Goal: Task Accomplishment & Management: Complete application form

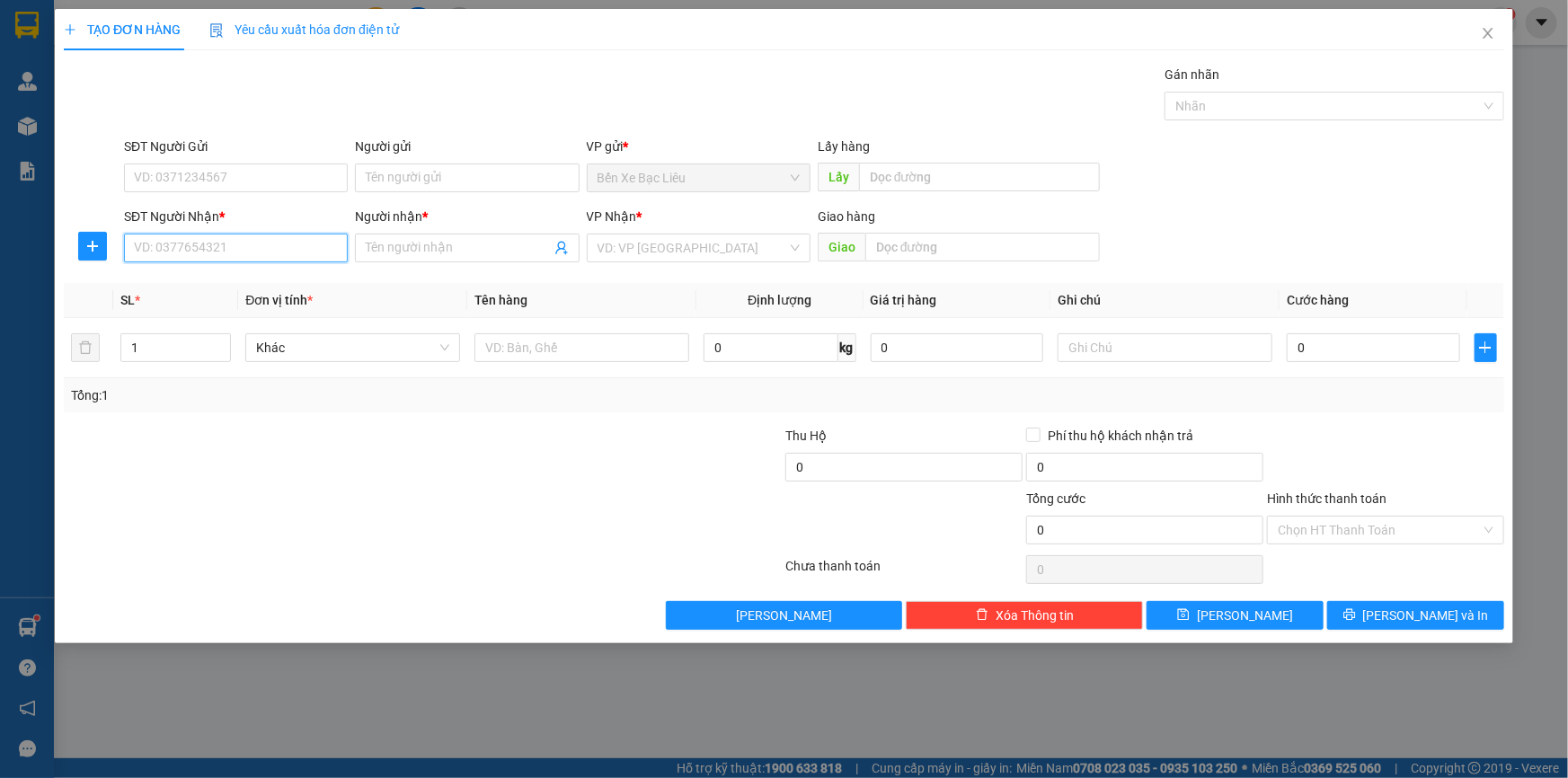
click at [282, 250] on input "SĐT Người Nhận *" at bounding box center [235, 247] width 224 height 29
click at [1484, 35] on icon "close" at bounding box center [1487, 33] width 14 height 14
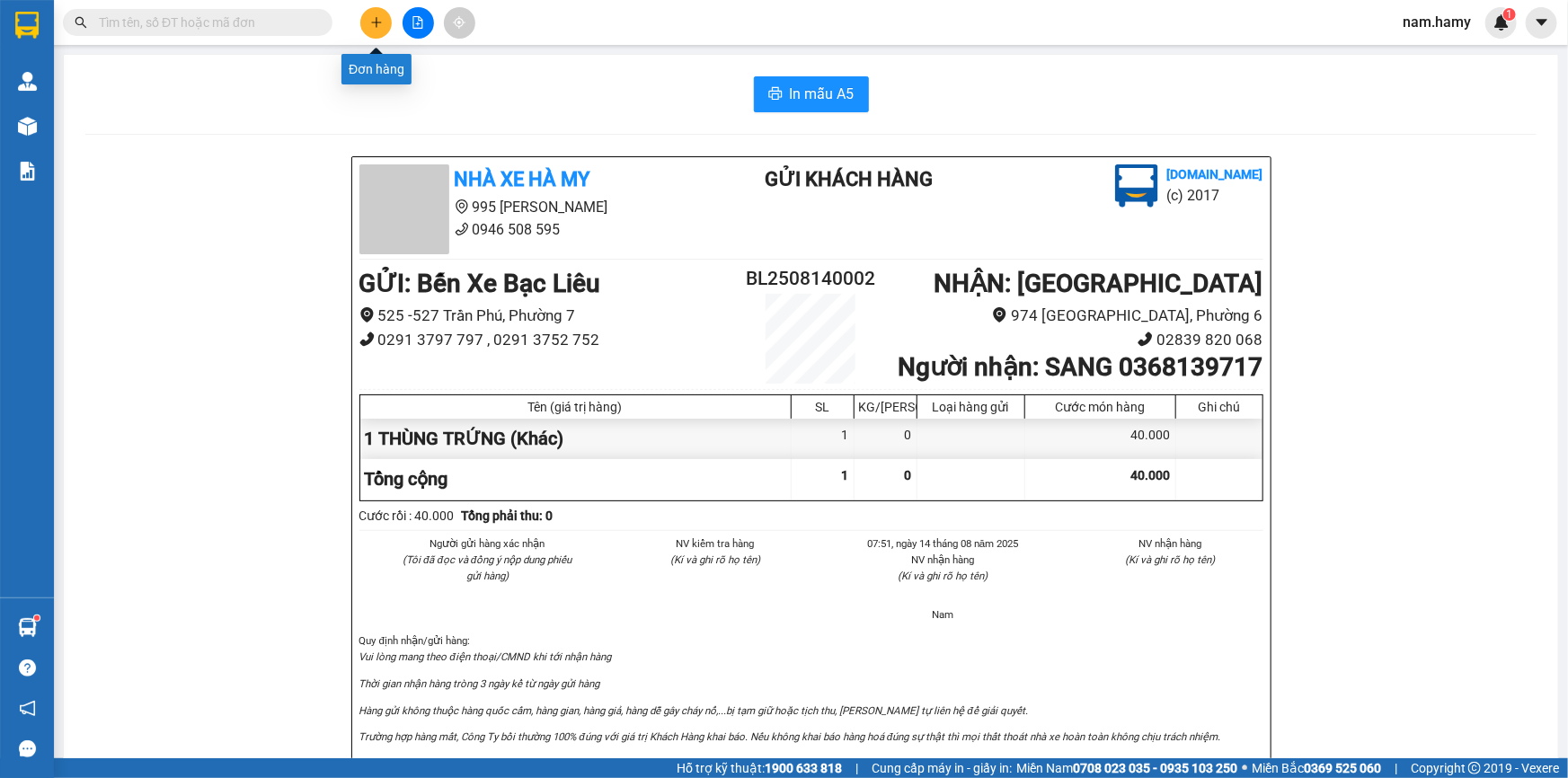
click at [381, 28] on icon "plus" at bounding box center [376, 22] width 13 height 13
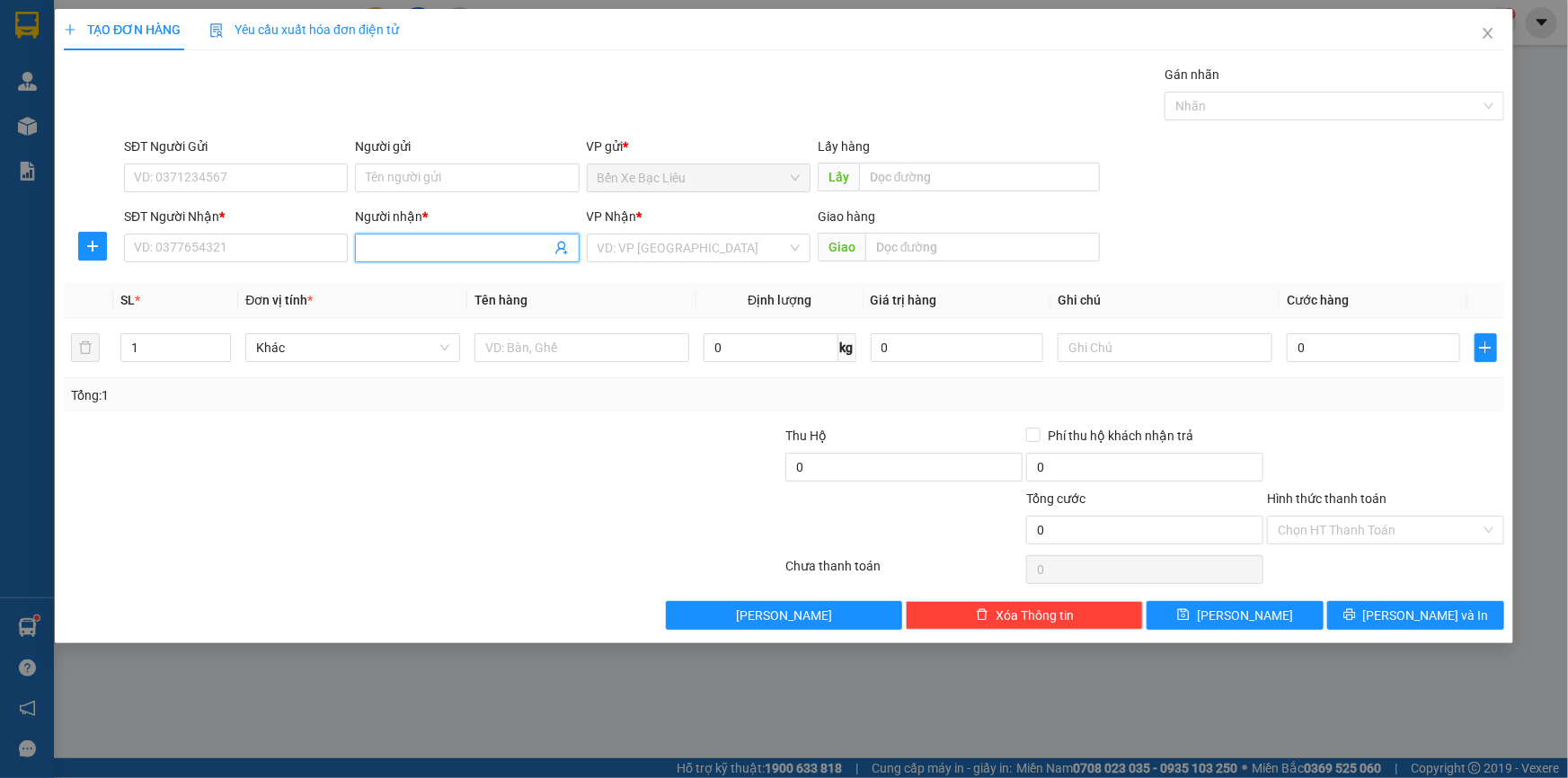
click at [430, 239] on input "Người nhận *" at bounding box center [457, 247] width 184 height 20
type input "YẾN TRẠM SAIGON"
click at [711, 247] on input "search" at bounding box center [692, 247] width 190 height 27
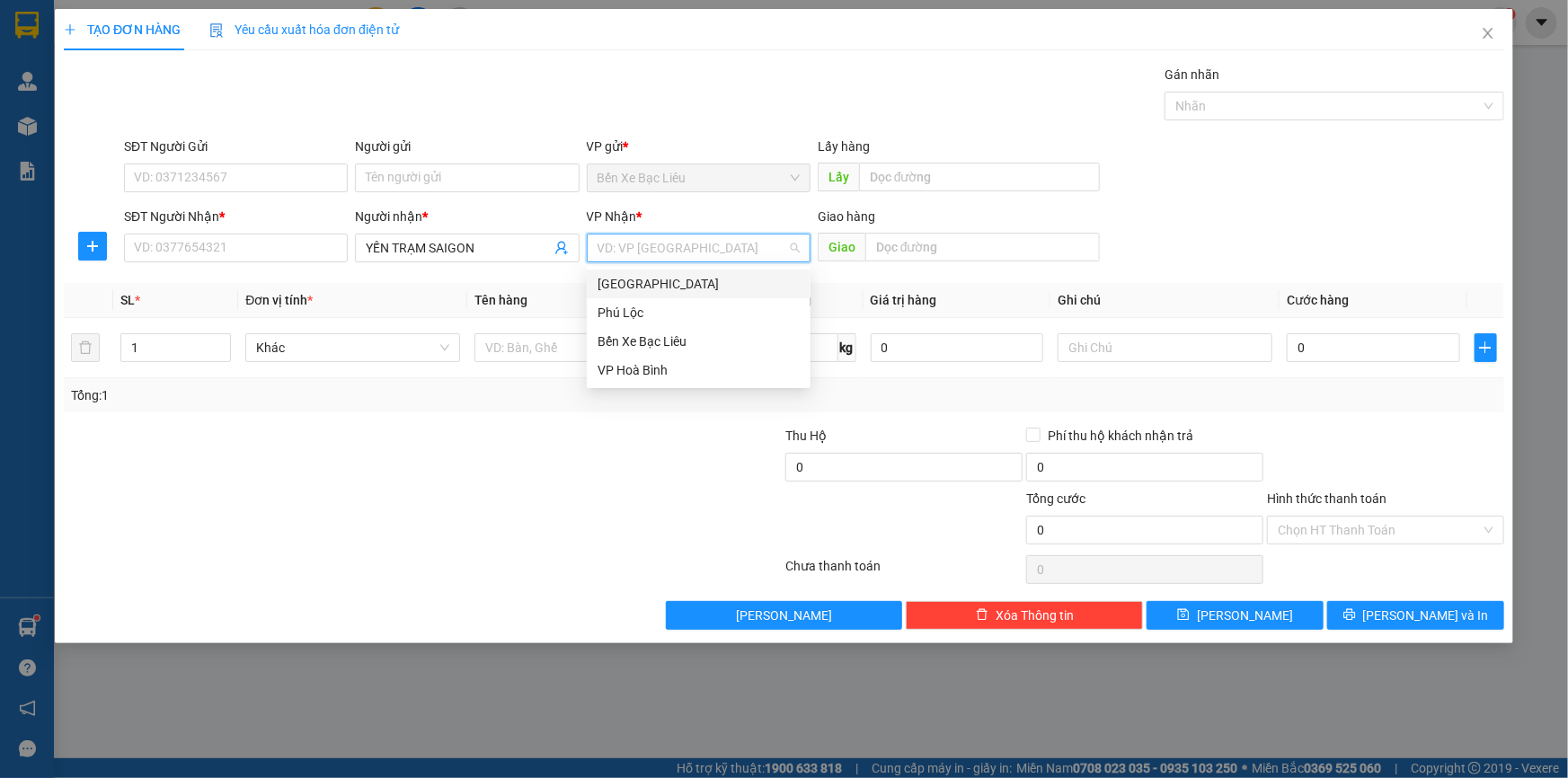
click at [711, 290] on div "[GEOGRAPHIC_DATA]" at bounding box center [698, 284] width 202 height 20
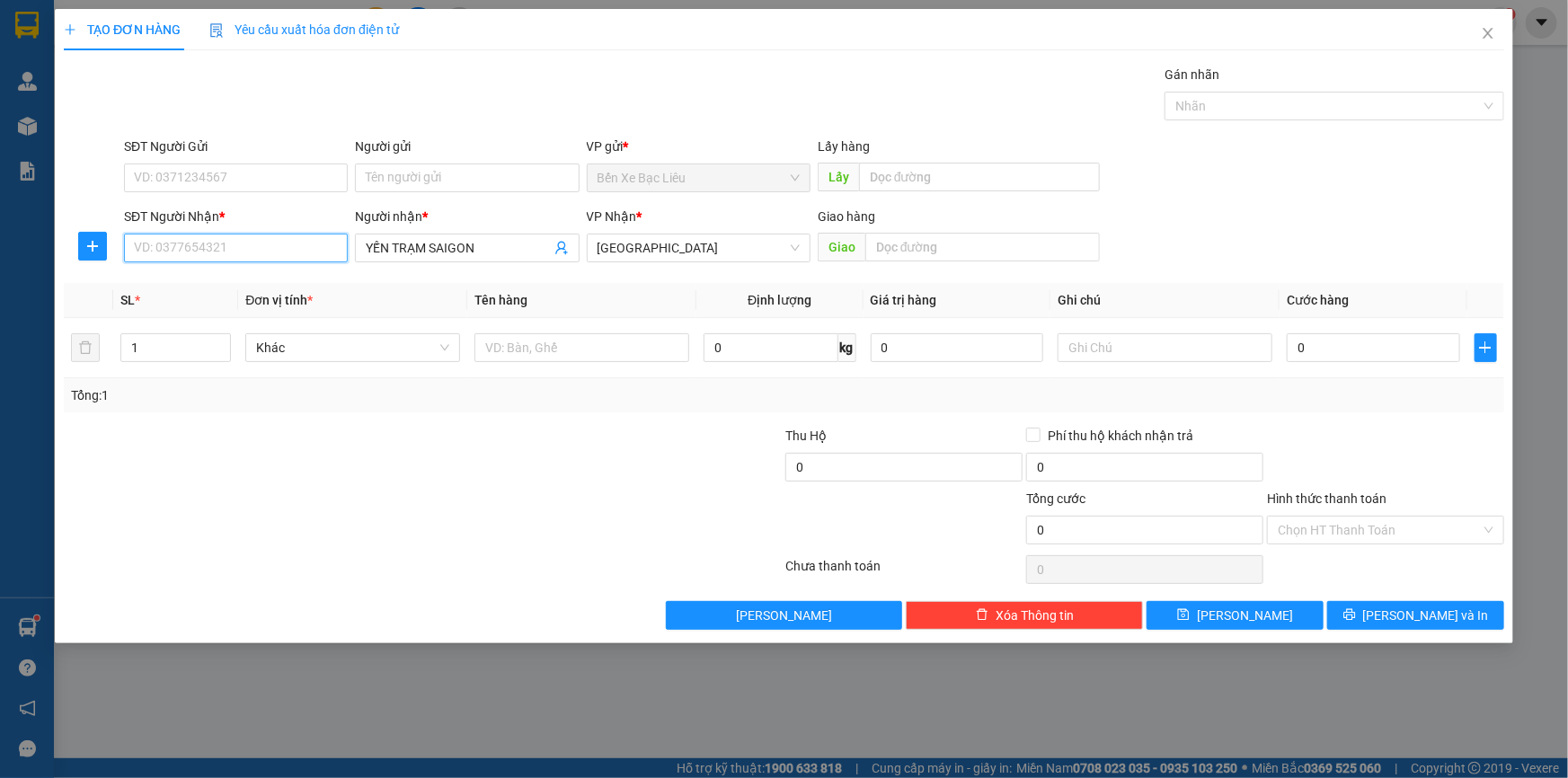
click at [174, 248] on input "SĐT Người Nhận *" at bounding box center [235, 247] width 224 height 29
type input "0000000000000"
click at [485, 399] on div "Tổng: 1" at bounding box center [337, 395] width 534 height 20
click at [536, 348] on input "text" at bounding box center [581, 348] width 215 height 29
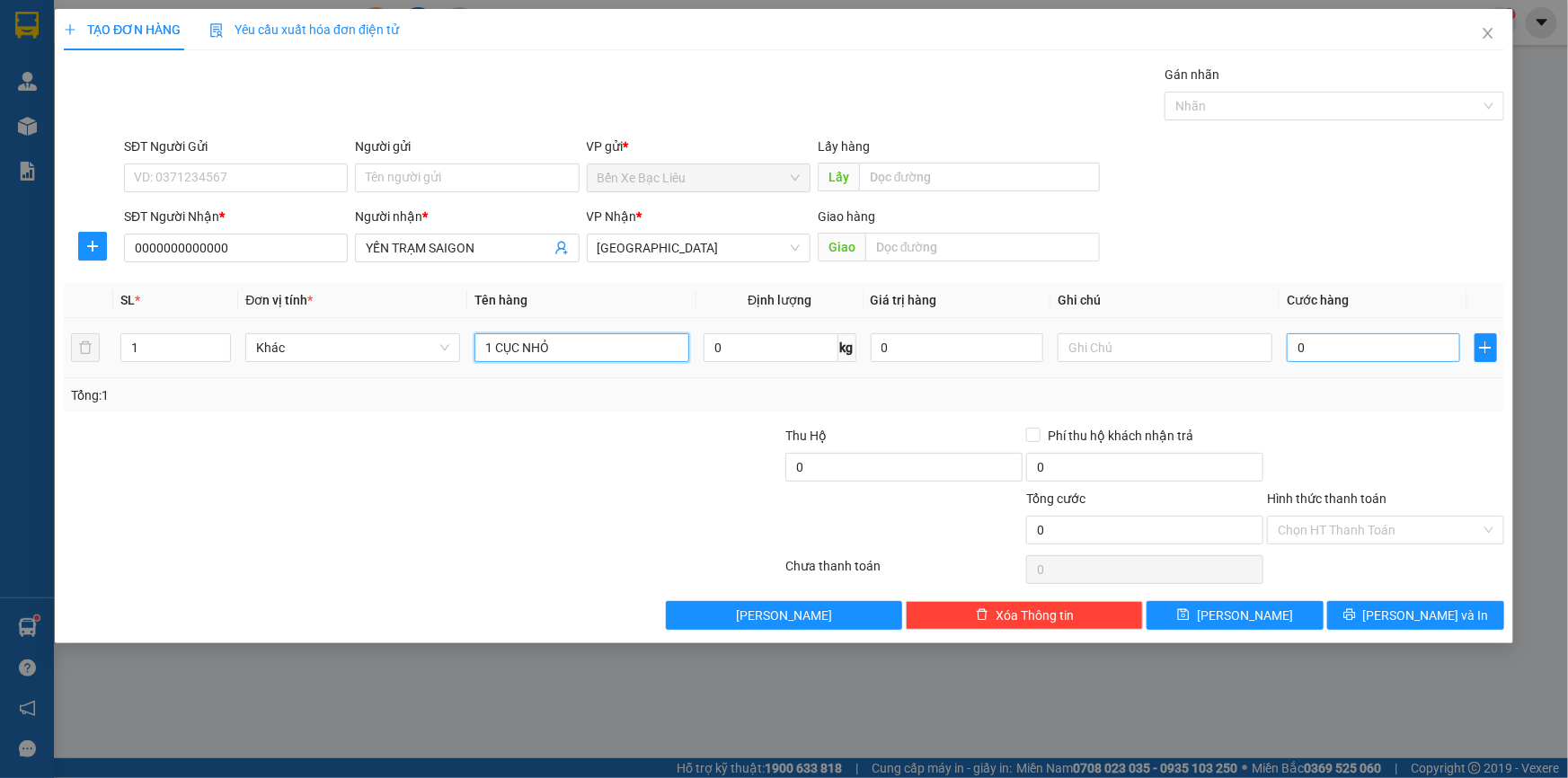
type input "1 CỤC NHỎ"
click at [1290, 344] on input "0" at bounding box center [1373, 348] width 174 height 29
type input "3"
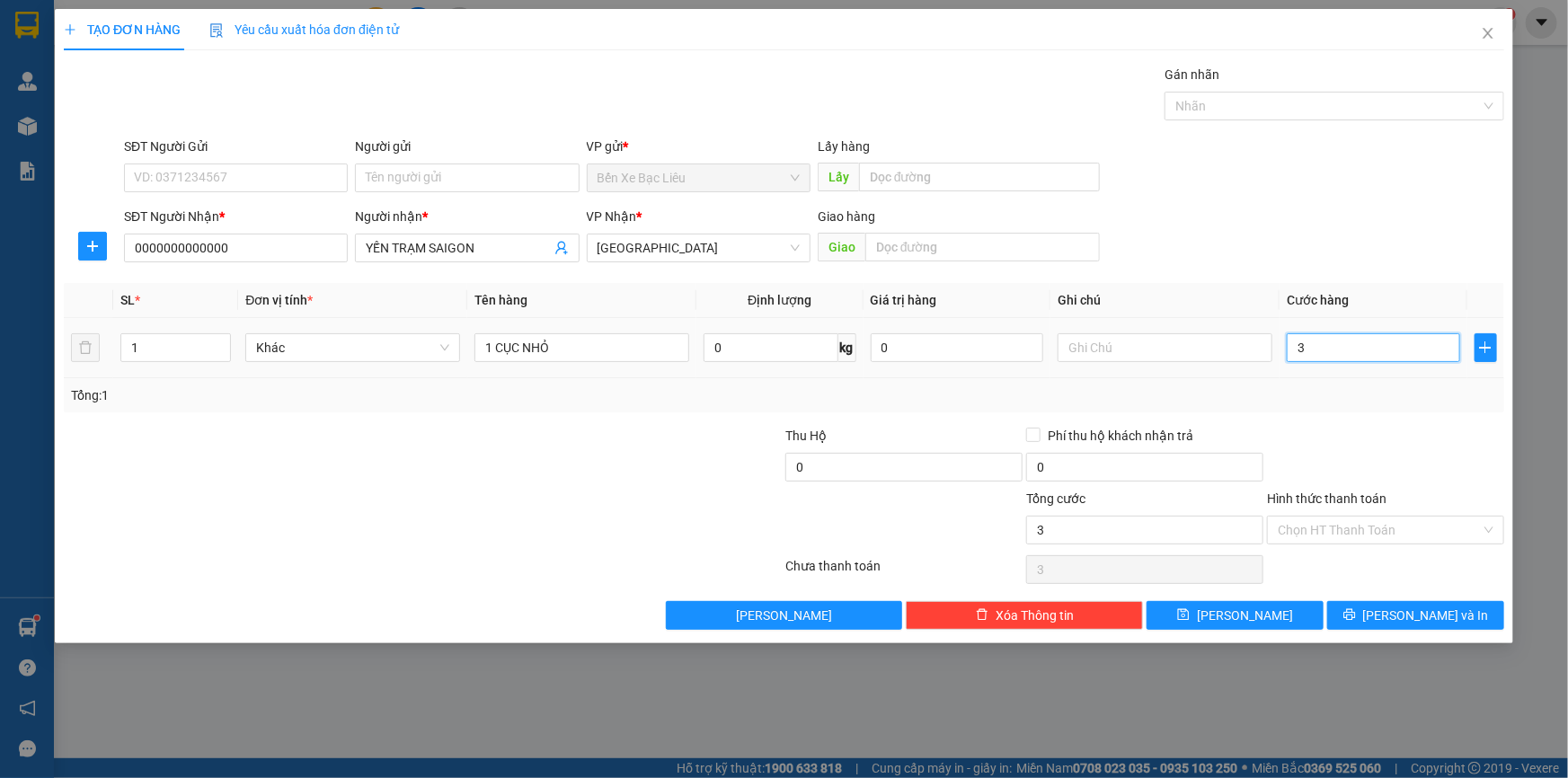
type input "30"
type input "30.000"
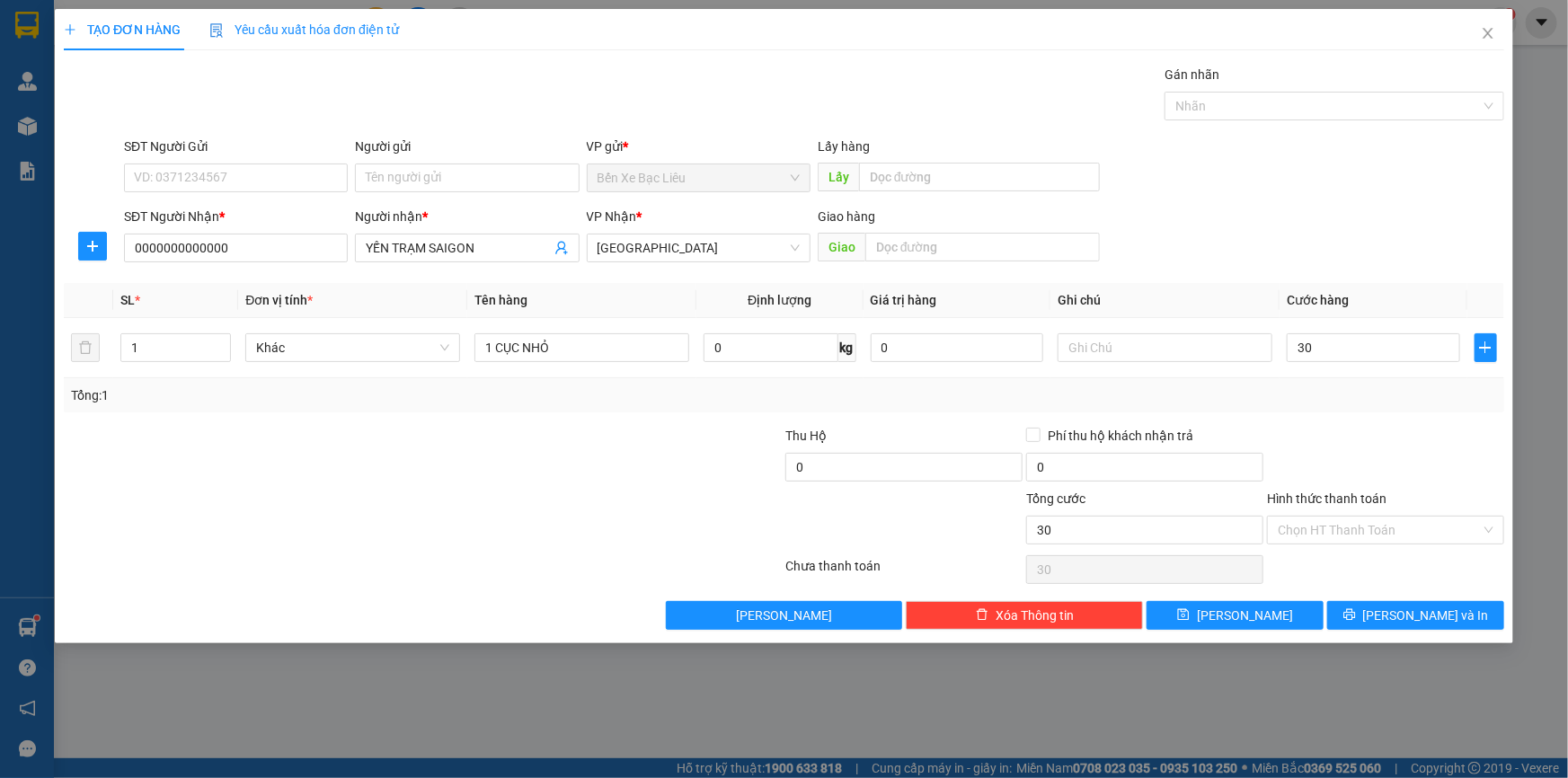
type input "30.000"
click at [1365, 381] on div "Tổng: 1" at bounding box center [784, 395] width 1440 height 34
click at [1473, 608] on button "[PERSON_NAME] và In" at bounding box center [1416, 615] width 177 height 29
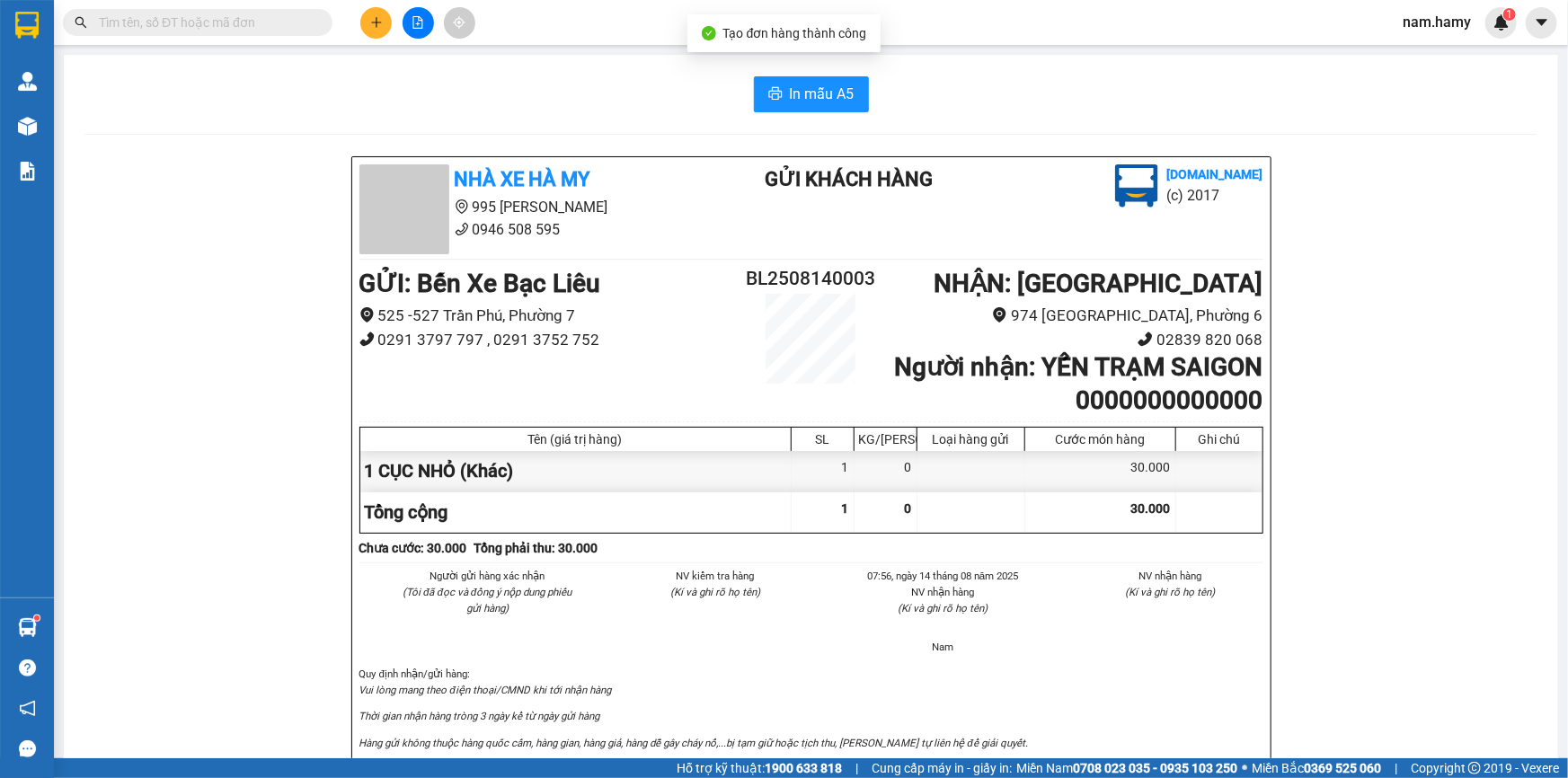
click at [862, 97] on div "In mẫu A5" at bounding box center [810, 94] width 1451 height 36
click at [844, 97] on span "In mẫu A5" at bounding box center [823, 94] width 65 height 22
click at [377, 32] on button at bounding box center [376, 23] width 32 height 32
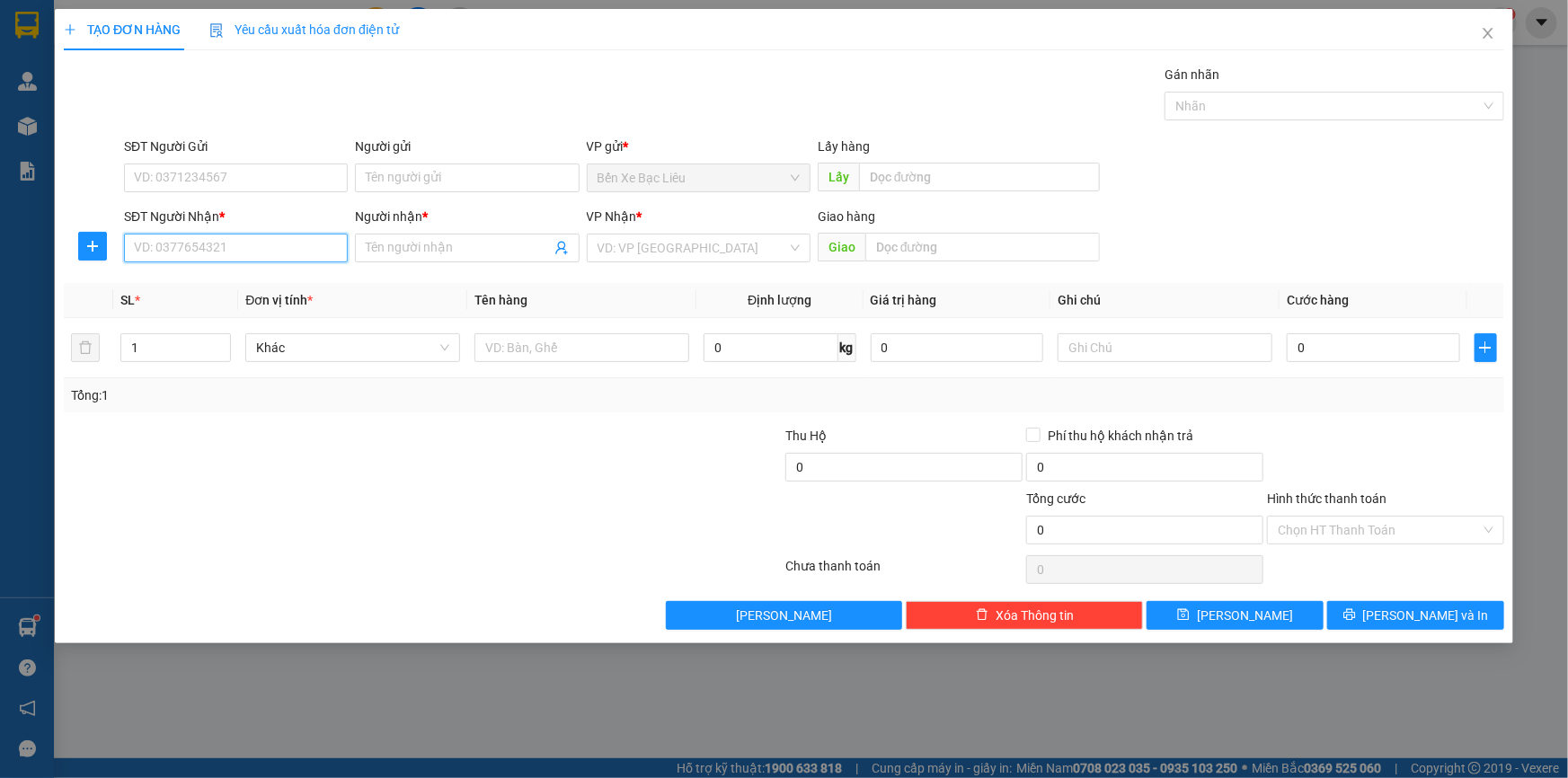
click at [315, 255] on input "SĐT Người Nhận *" at bounding box center [235, 247] width 224 height 29
click at [181, 289] on div "0969698900 - LẬP" at bounding box center [235, 284] width 202 height 20
type input "0969698900"
type input "LẬP"
type input "50.000"
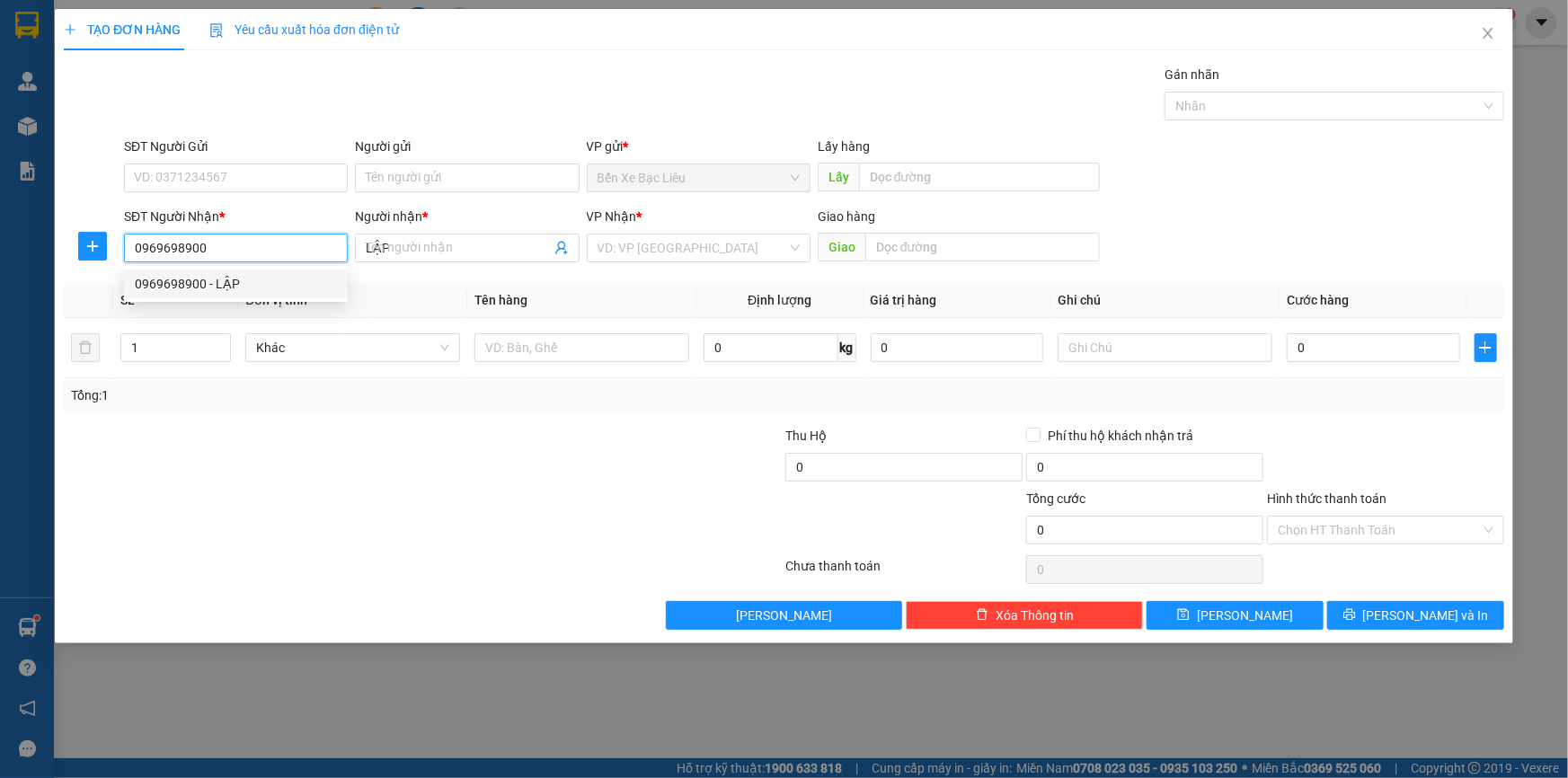
type input "50.000"
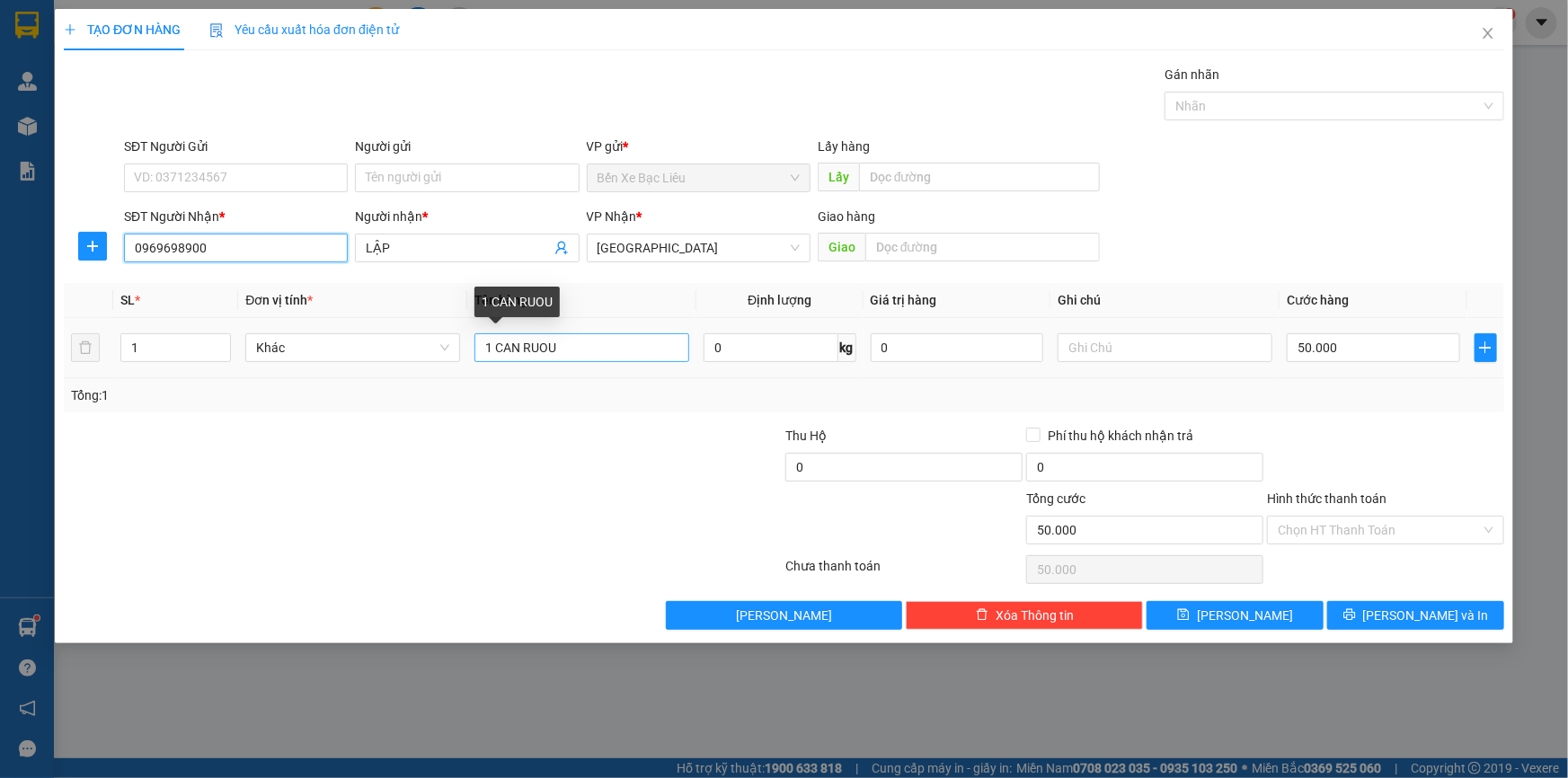
type input "0969698900"
click at [494, 347] on input "1 CAN RUOU" at bounding box center [581, 348] width 215 height 29
type input "2 CAN RUOU"
click at [151, 349] on input "1" at bounding box center [175, 348] width 109 height 27
type input "3"
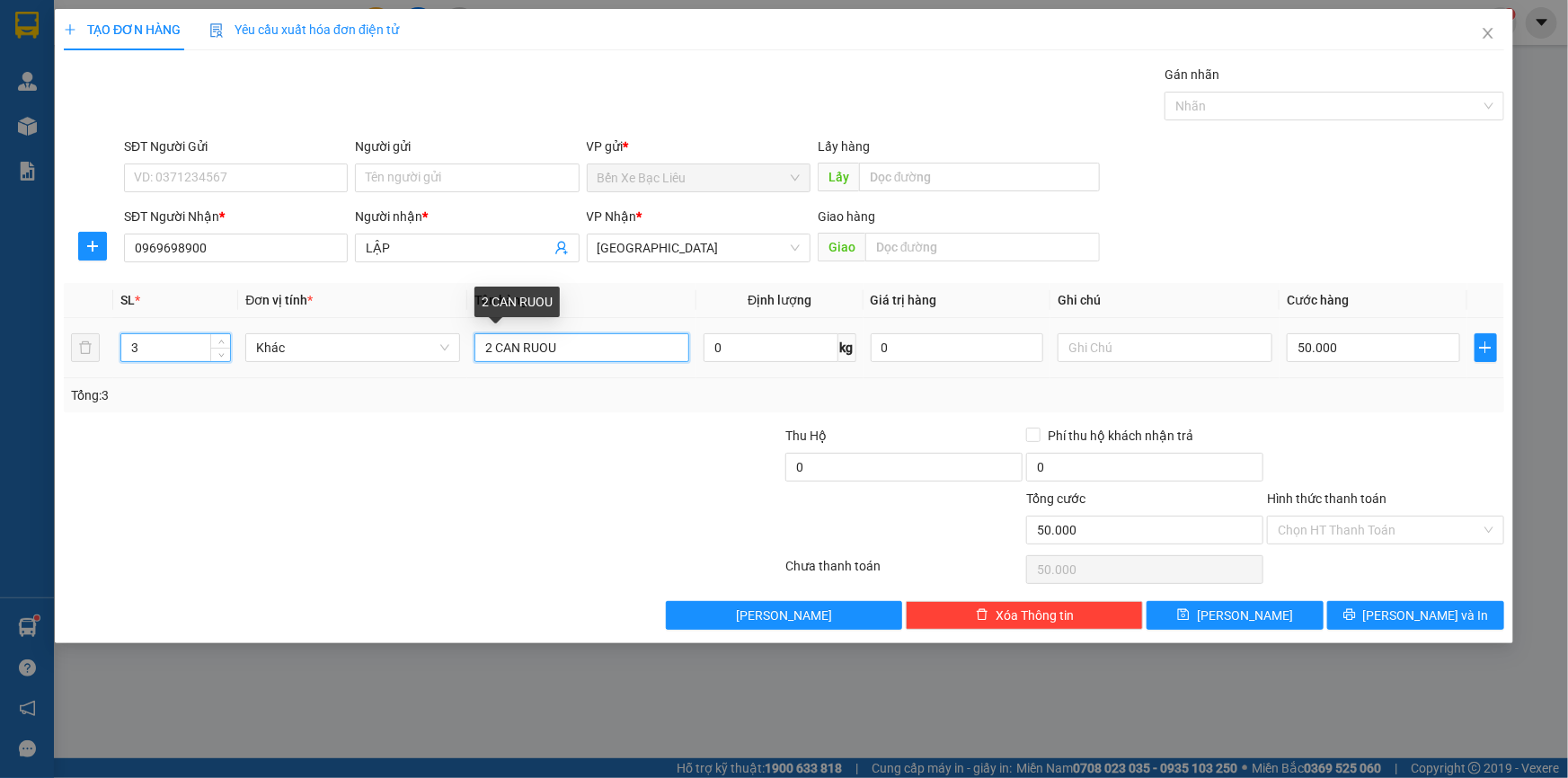
click at [590, 347] on input "2 CAN RUOU" at bounding box center [581, 348] width 215 height 29
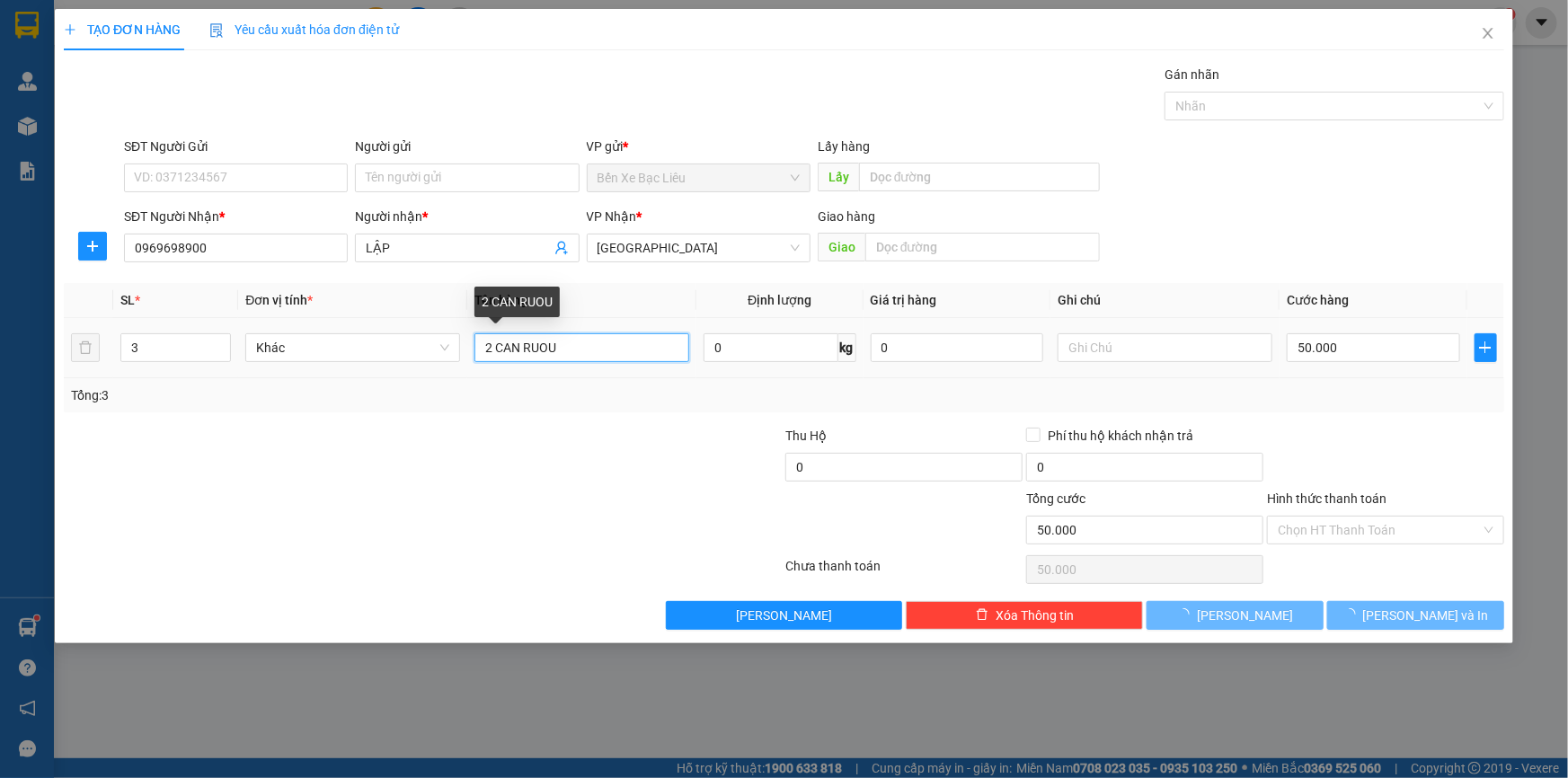
type input "0"
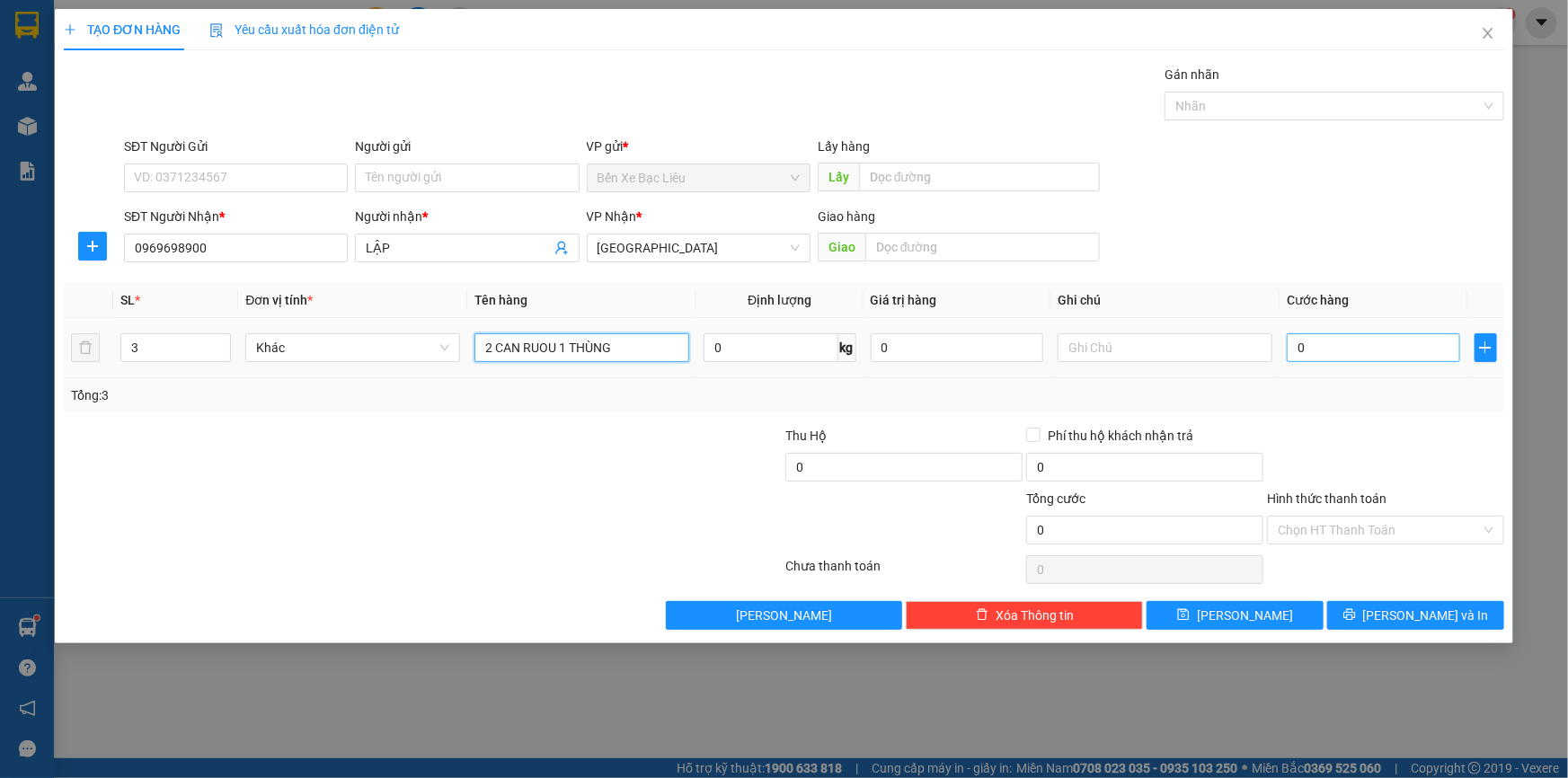
type input "2 CAN RUOU 1 THÙNG"
click at [1295, 348] on input "0" at bounding box center [1373, 348] width 174 height 29
type input "1"
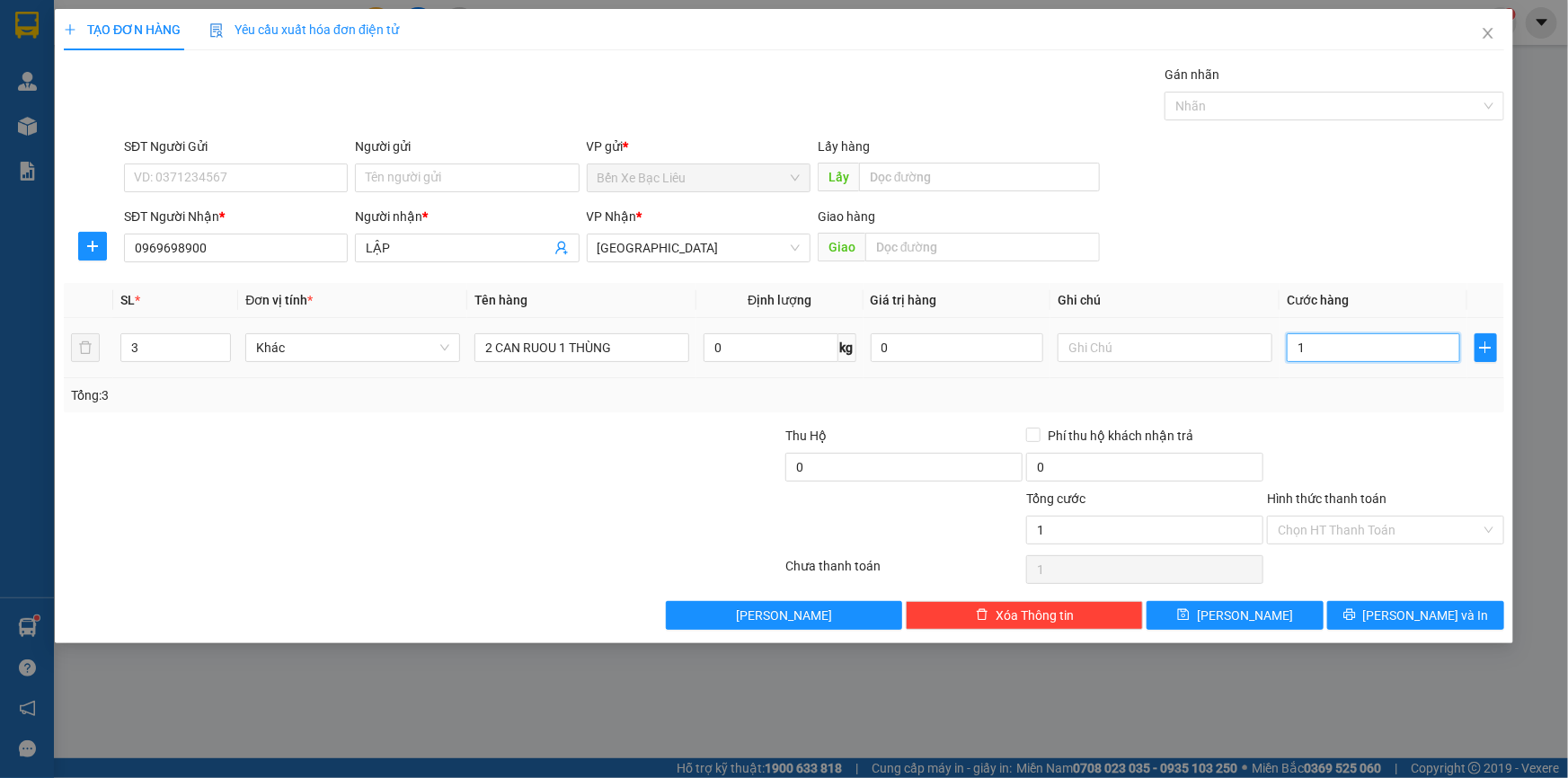
type input "16"
type input "160"
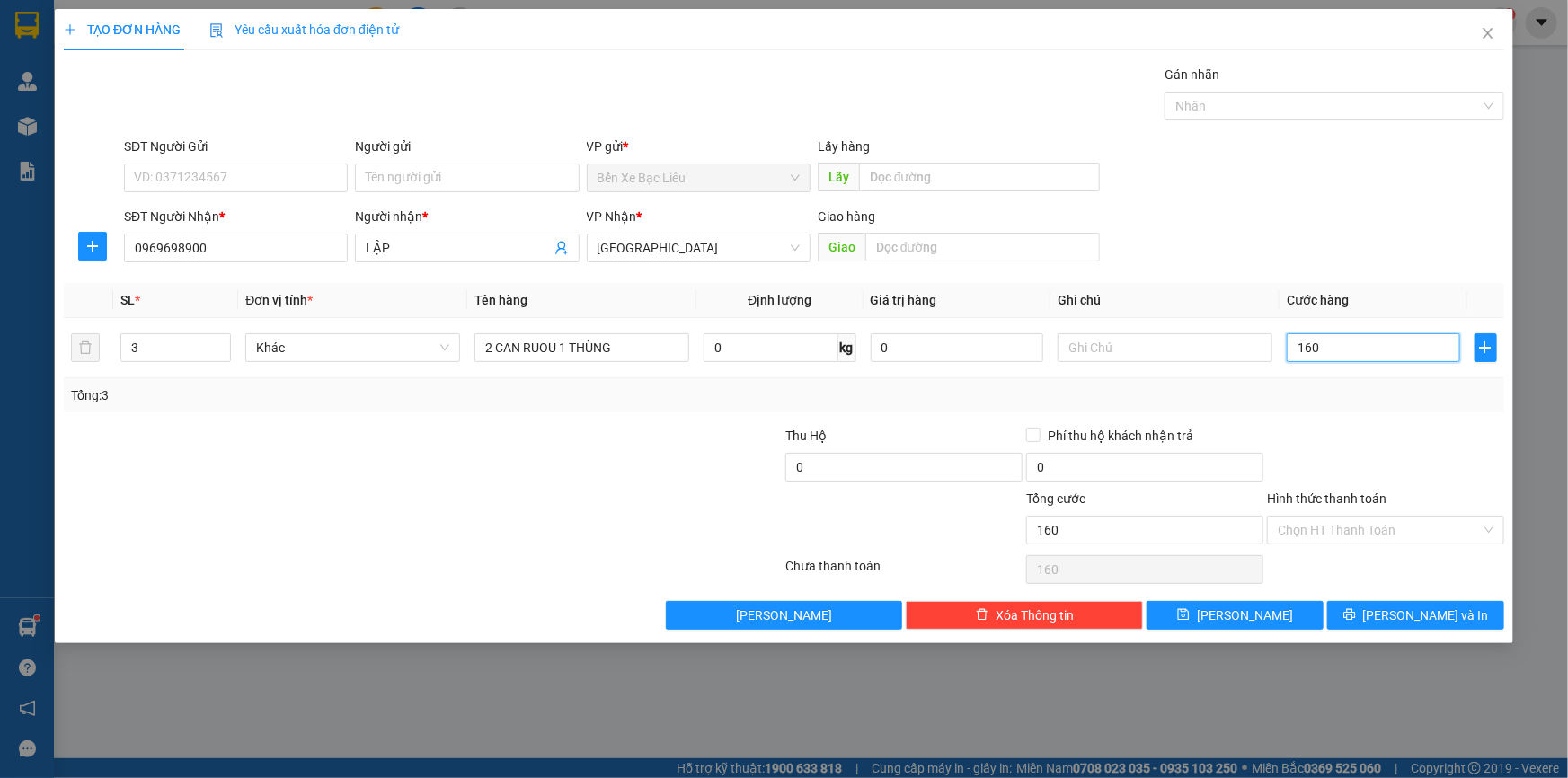
type input "160"
type input "160.000"
click at [1375, 419] on div "Transit Pickup Surcharge Ids Transit Deliver Surcharge Ids Transit Deliver Surc…" at bounding box center [784, 348] width 1440 height 565
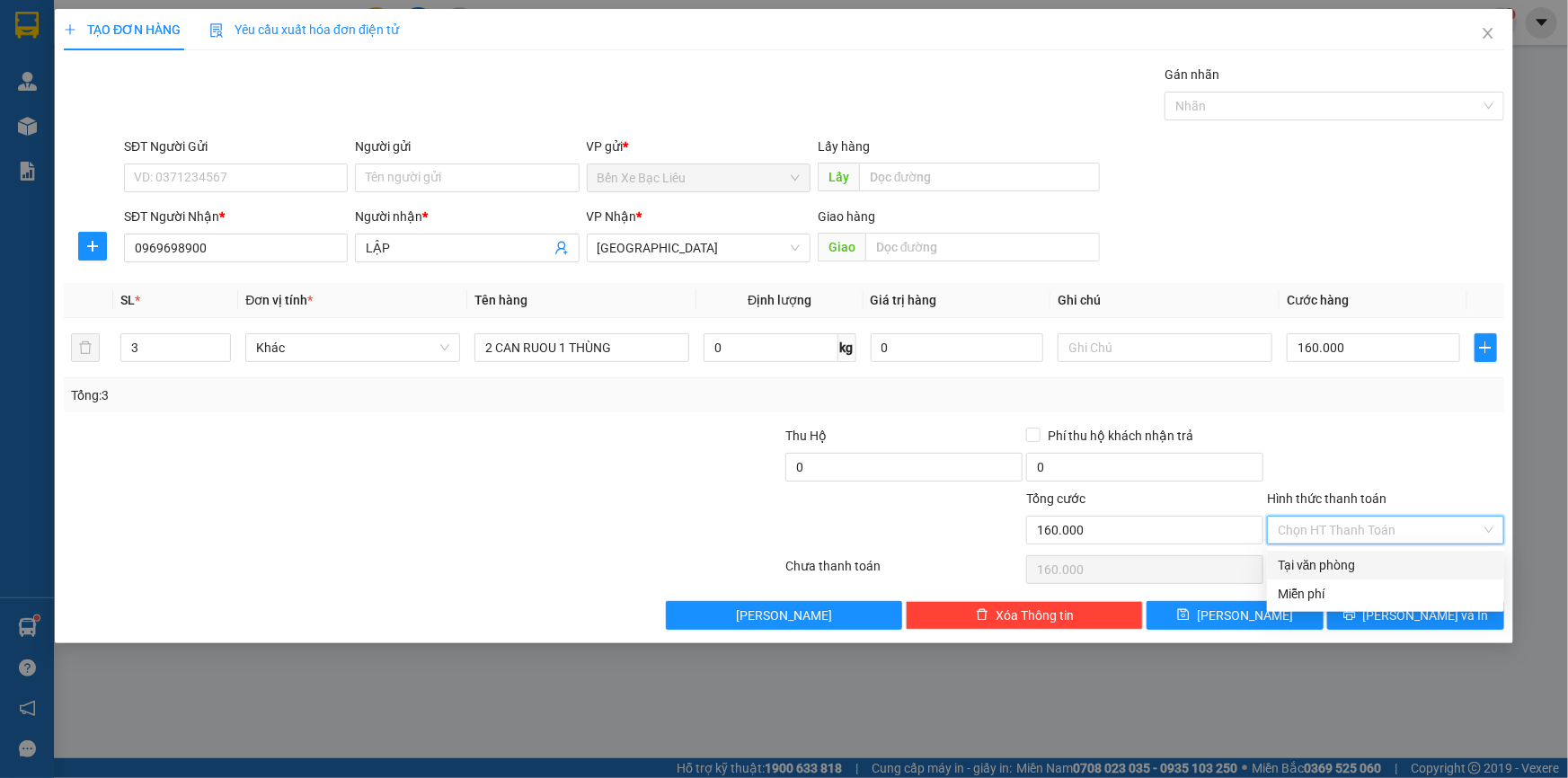
click at [1373, 530] on input "Hình thức thanh toán" at bounding box center [1378, 530] width 203 height 27
click at [1395, 559] on div "Tại văn phòng" at bounding box center [1385, 564] width 216 height 20
type input "0"
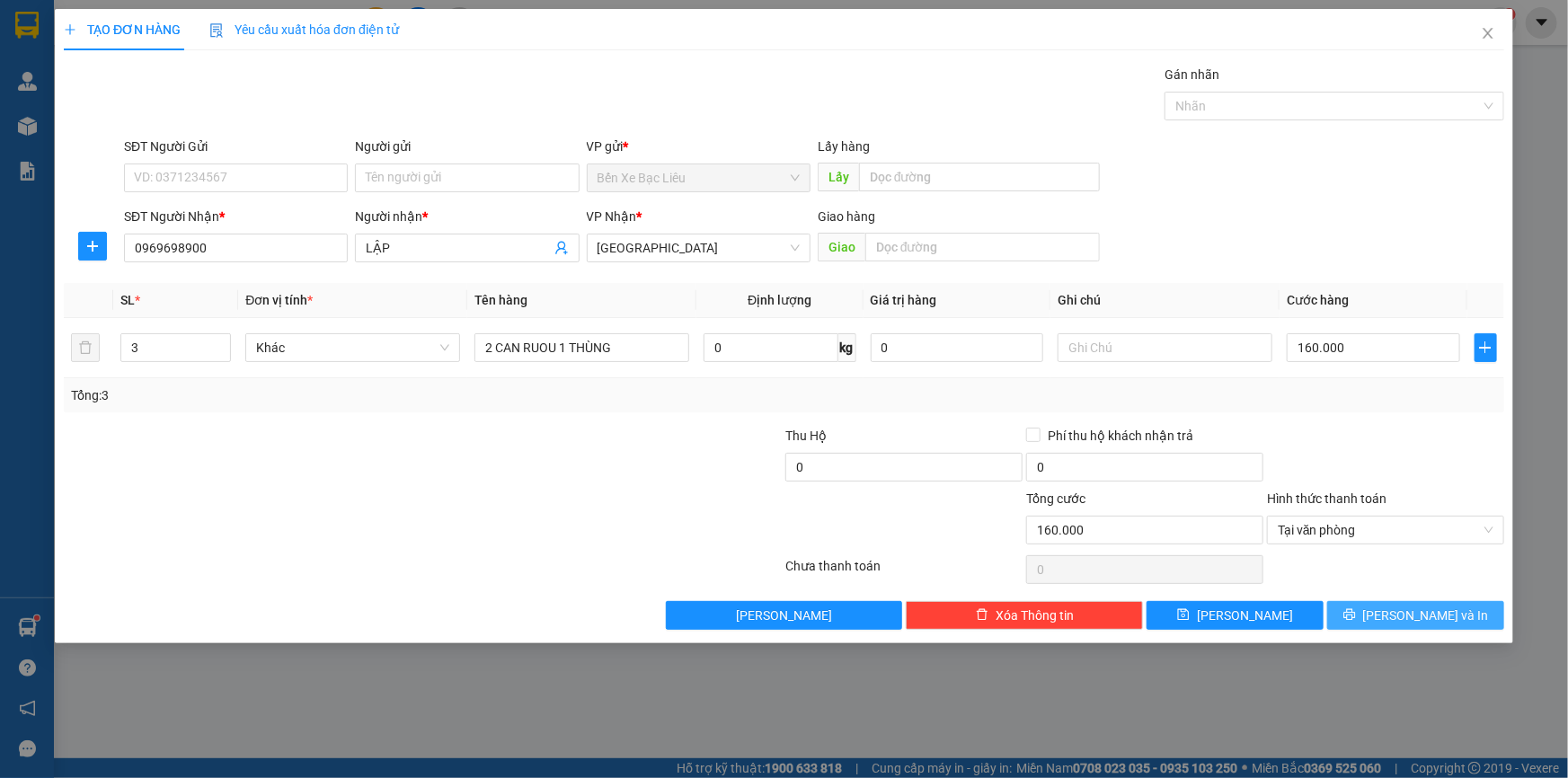
click at [1415, 601] on button "[PERSON_NAME] và In" at bounding box center [1416, 615] width 177 height 29
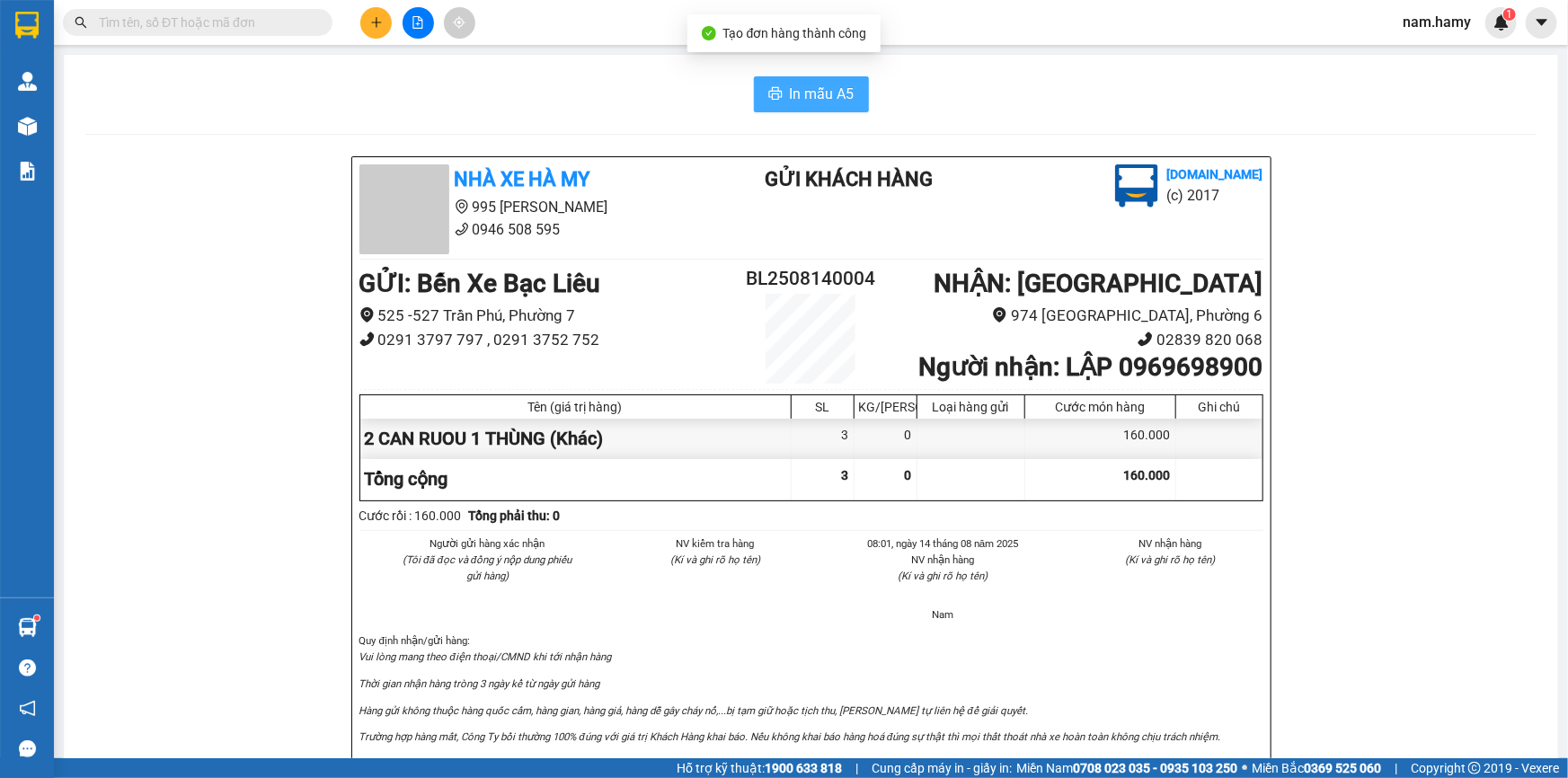
click at [862, 95] on button "In mẫu A5" at bounding box center [811, 94] width 115 height 36
click at [371, 31] on button at bounding box center [376, 23] width 32 height 32
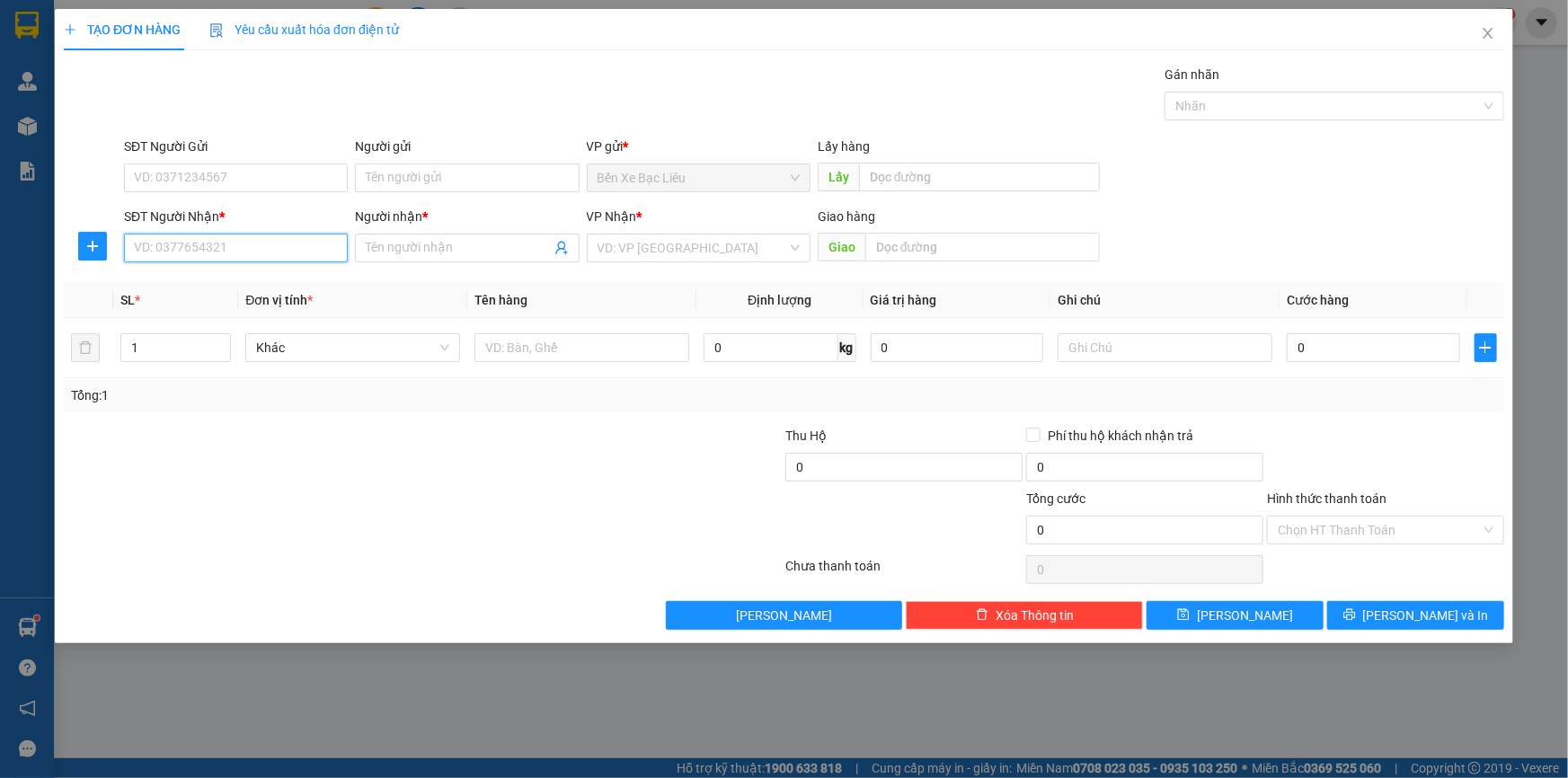
click at [303, 249] on input "SĐT Người Nhận *" at bounding box center [235, 247] width 224 height 29
click at [270, 285] on div "0907981892 - [PERSON_NAME]" at bounding box center [235, 284] width 202 height 20
type input "0907981892"
type input "CẨM"
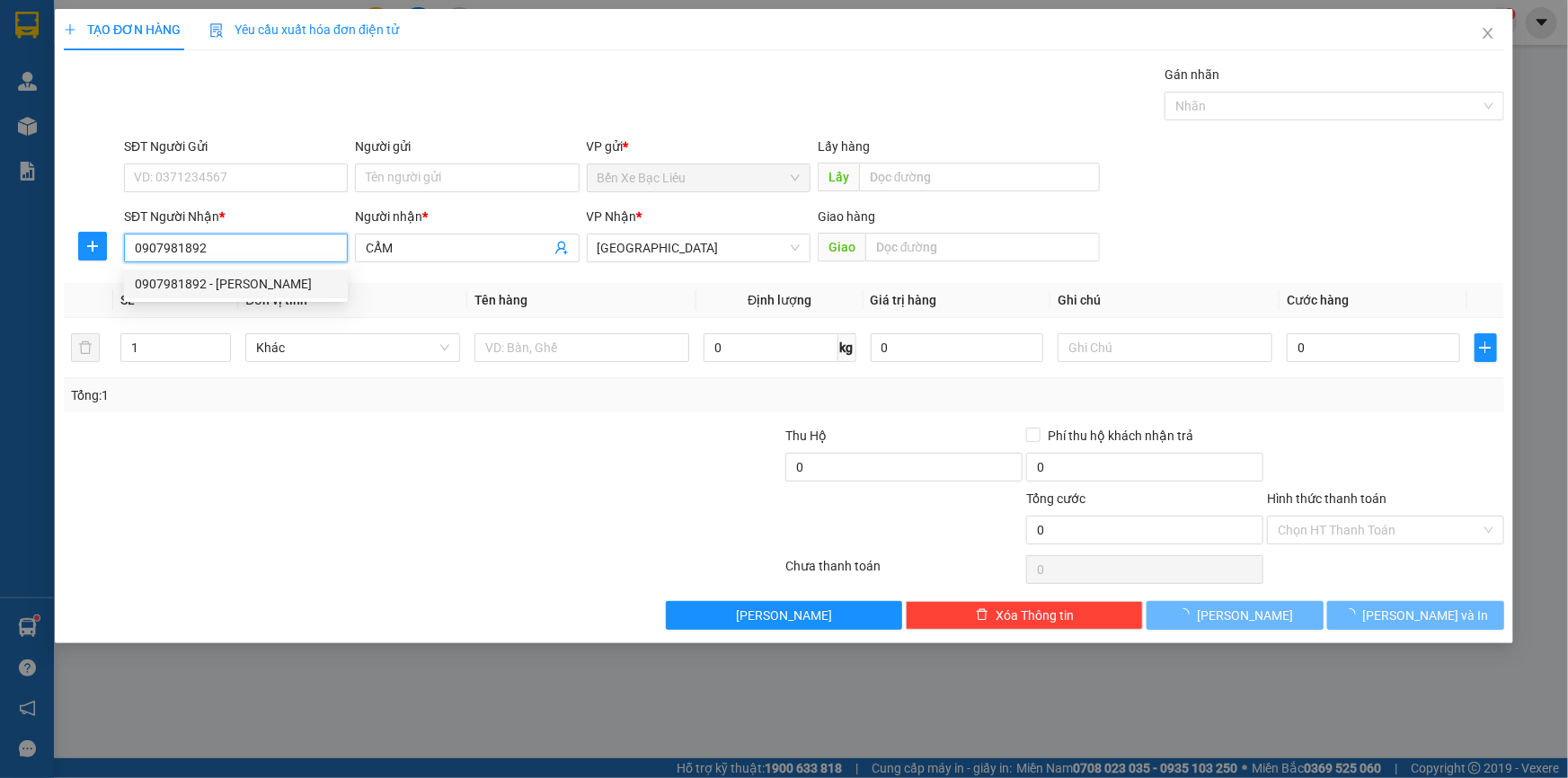
type input "70.000"
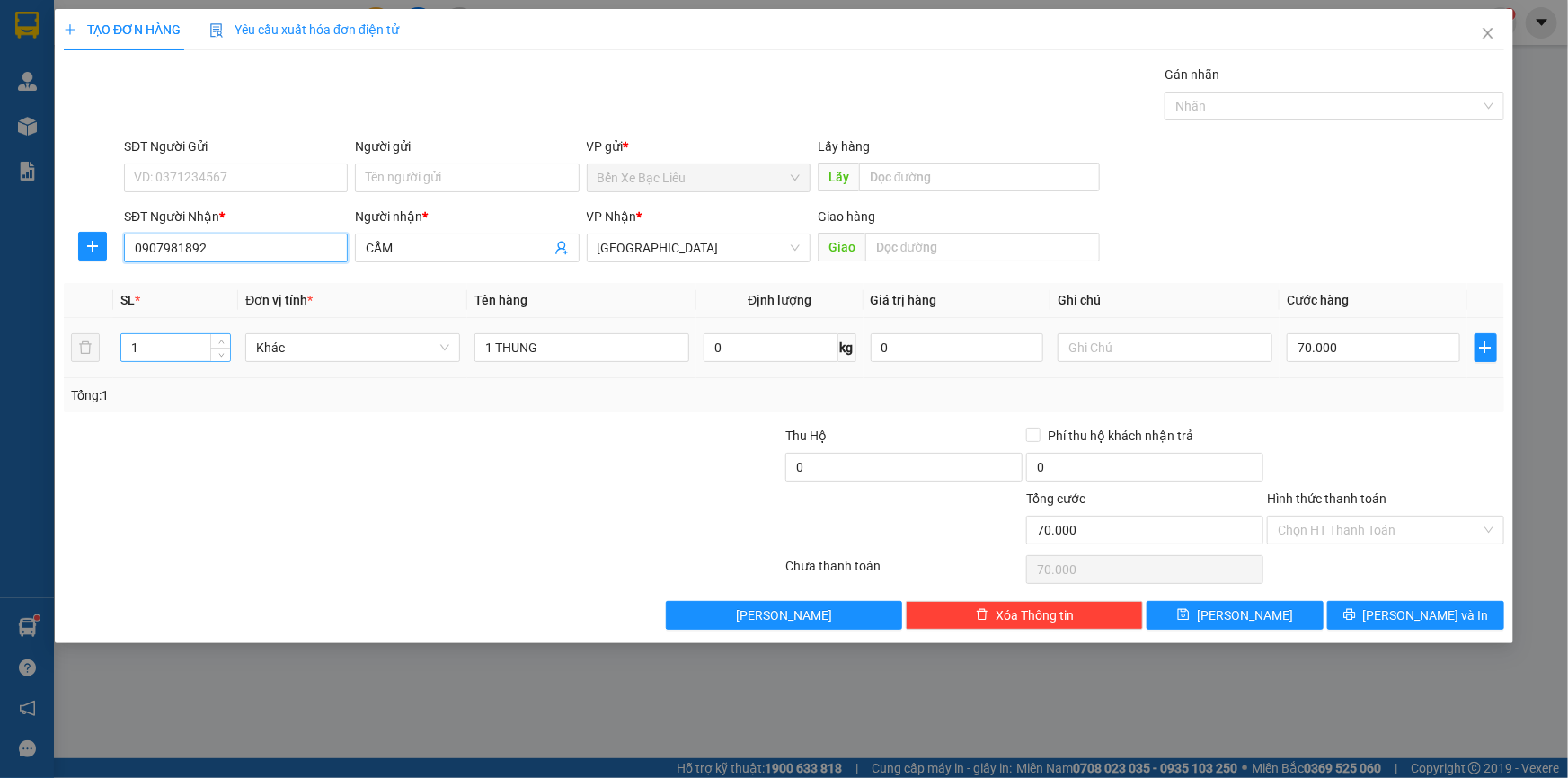
type input "0907981892"
click at [168, 339] on input "1" at bounding box center [175, 348] width 109 height 27
type input "2"
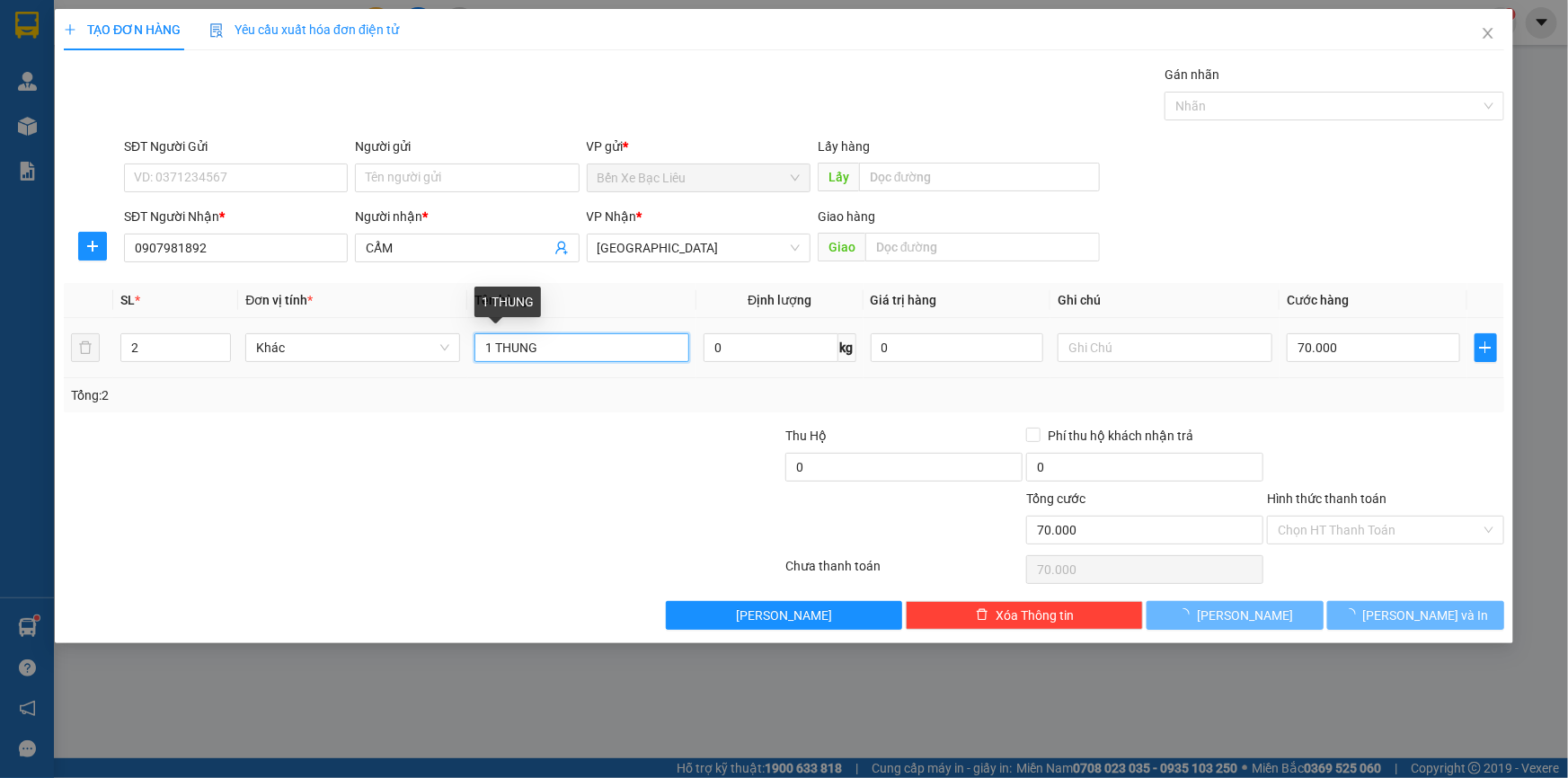
click at [570, 349] on input "1 THUNG" at bounding box center [581, 348] width 215 height 29
type input "0"
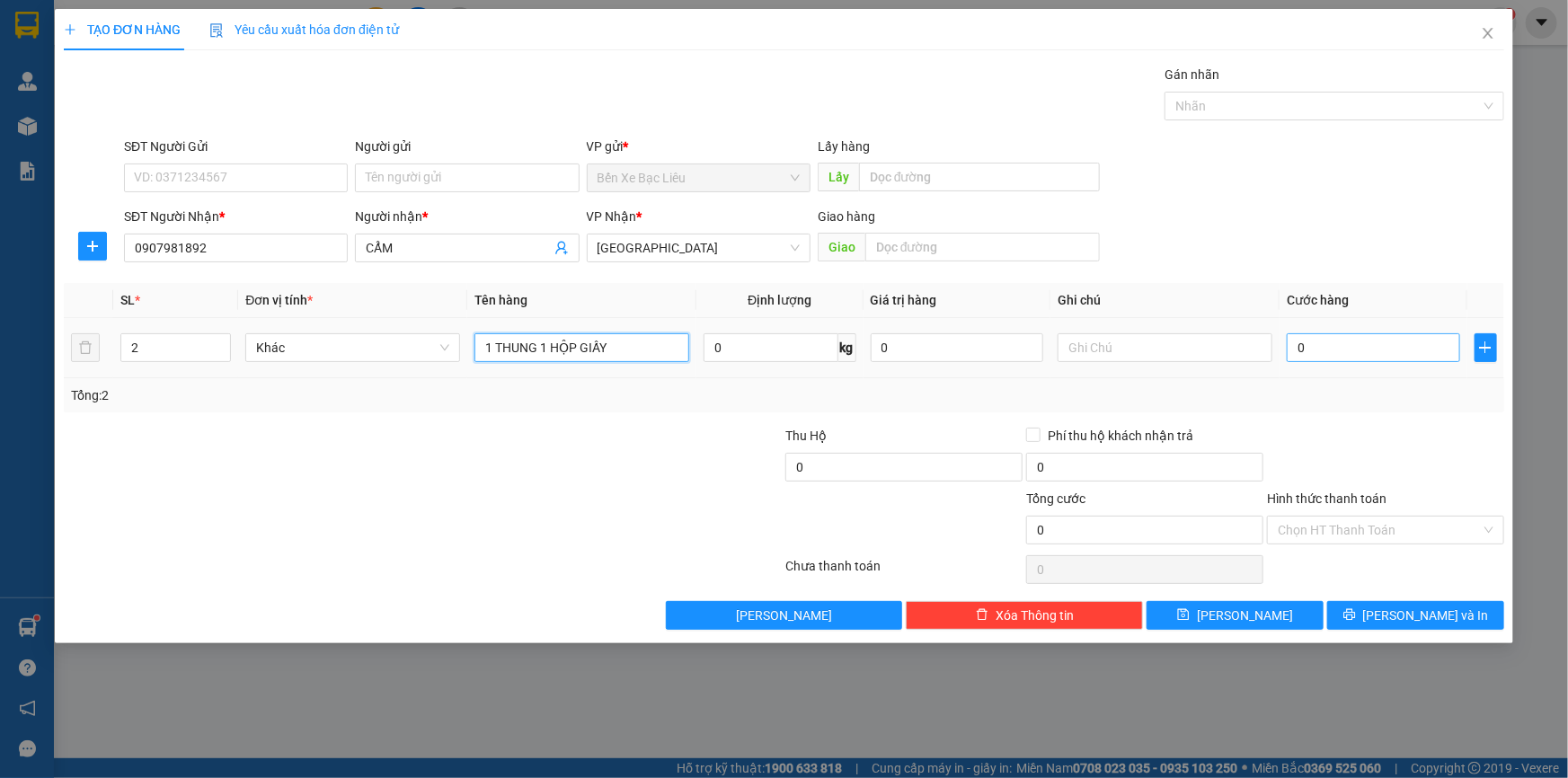
type input "1 THUNG 1 HỘP GIẤY"
click at [1321, 354] on input "0" at bounding box center [1373, 348] width 174 height 29
type input "1"
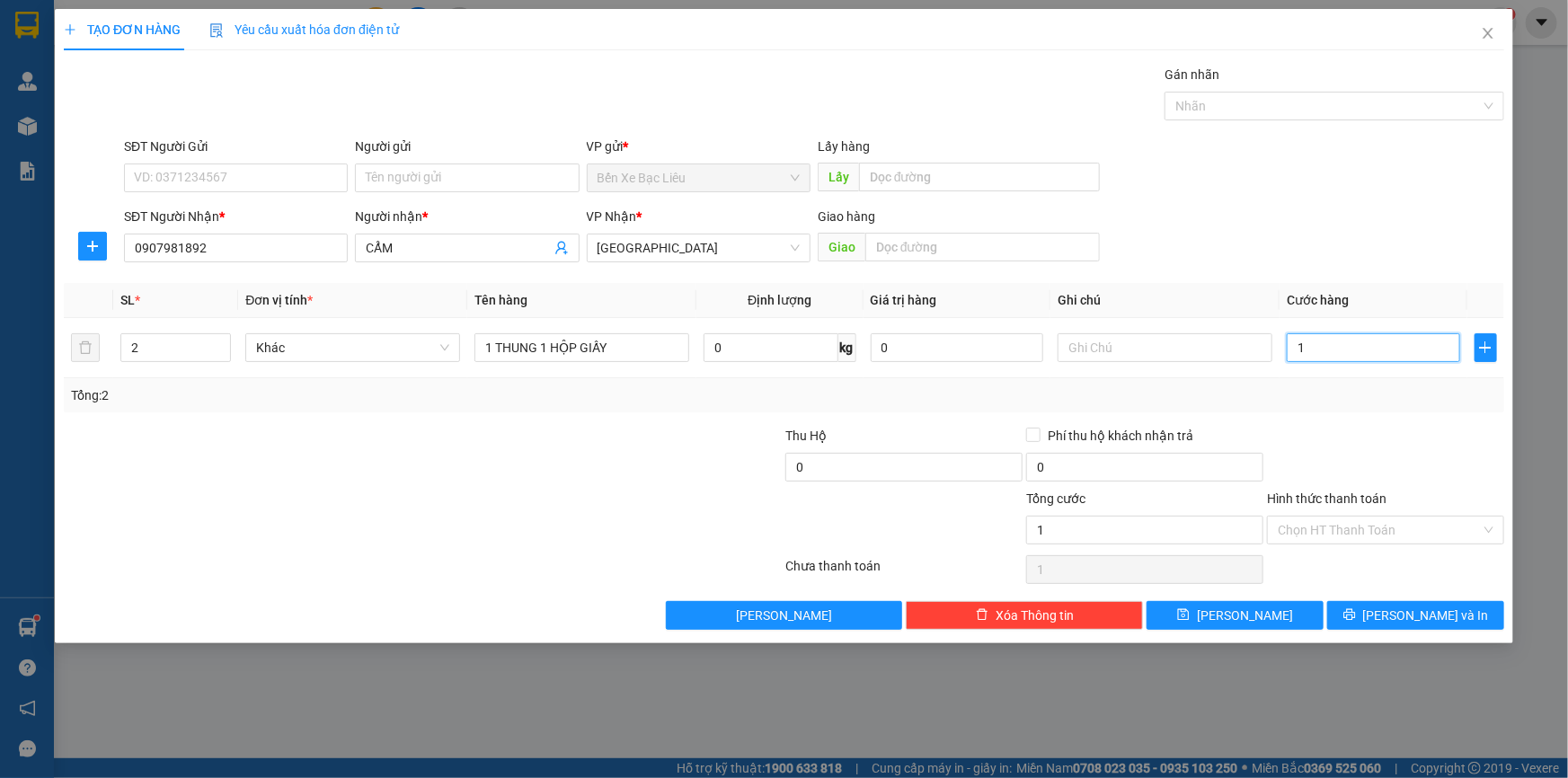
type input "11"
type input "110"
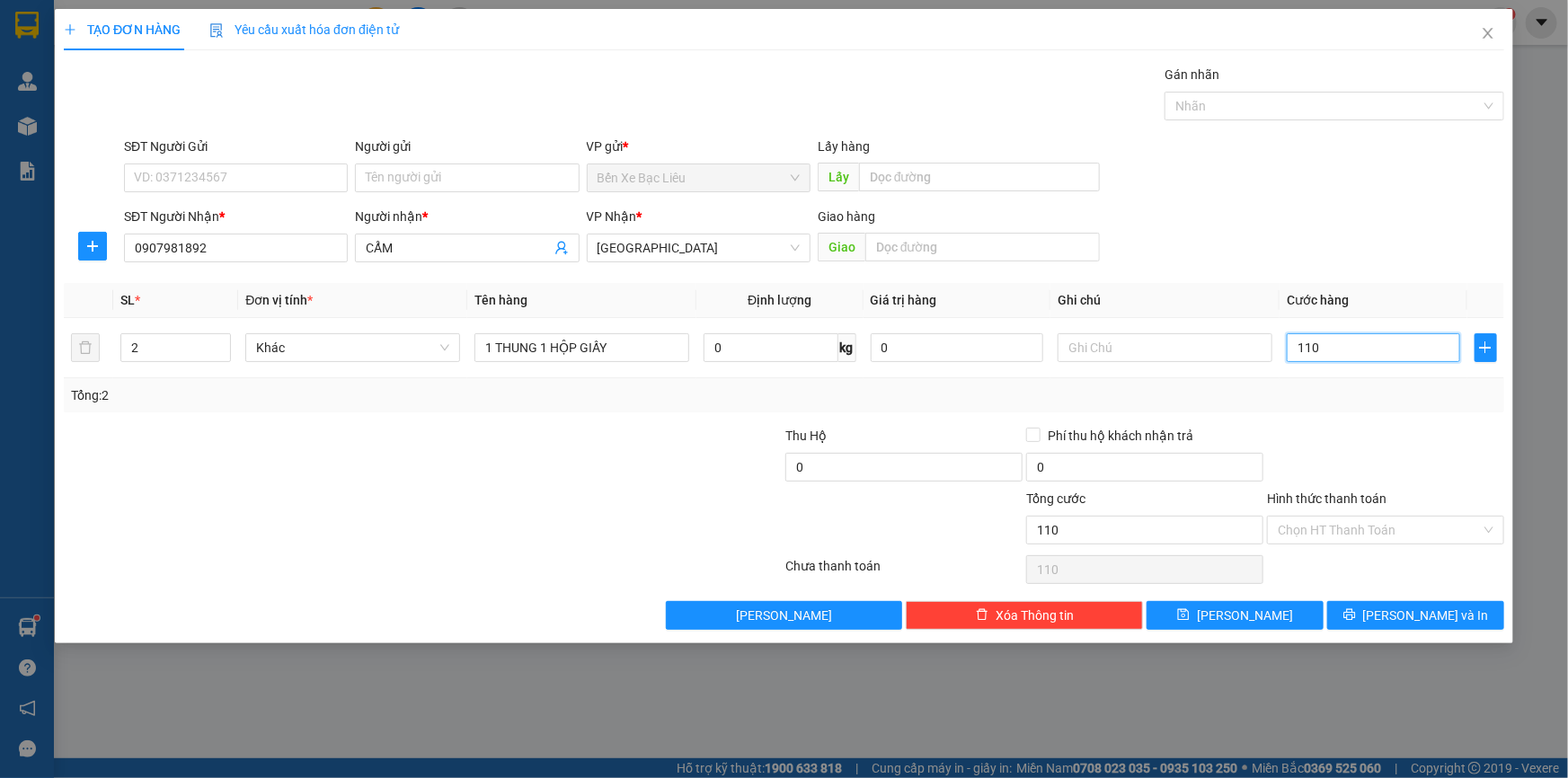
type input "110"
type input "110.000"
click at [1456, 420] on div "Transit Pickup Surcharge Ids Transit Deliver Surcharge Ids Transit Deliver Surc…" at bounding box center [784, 348] width 1440 height 565
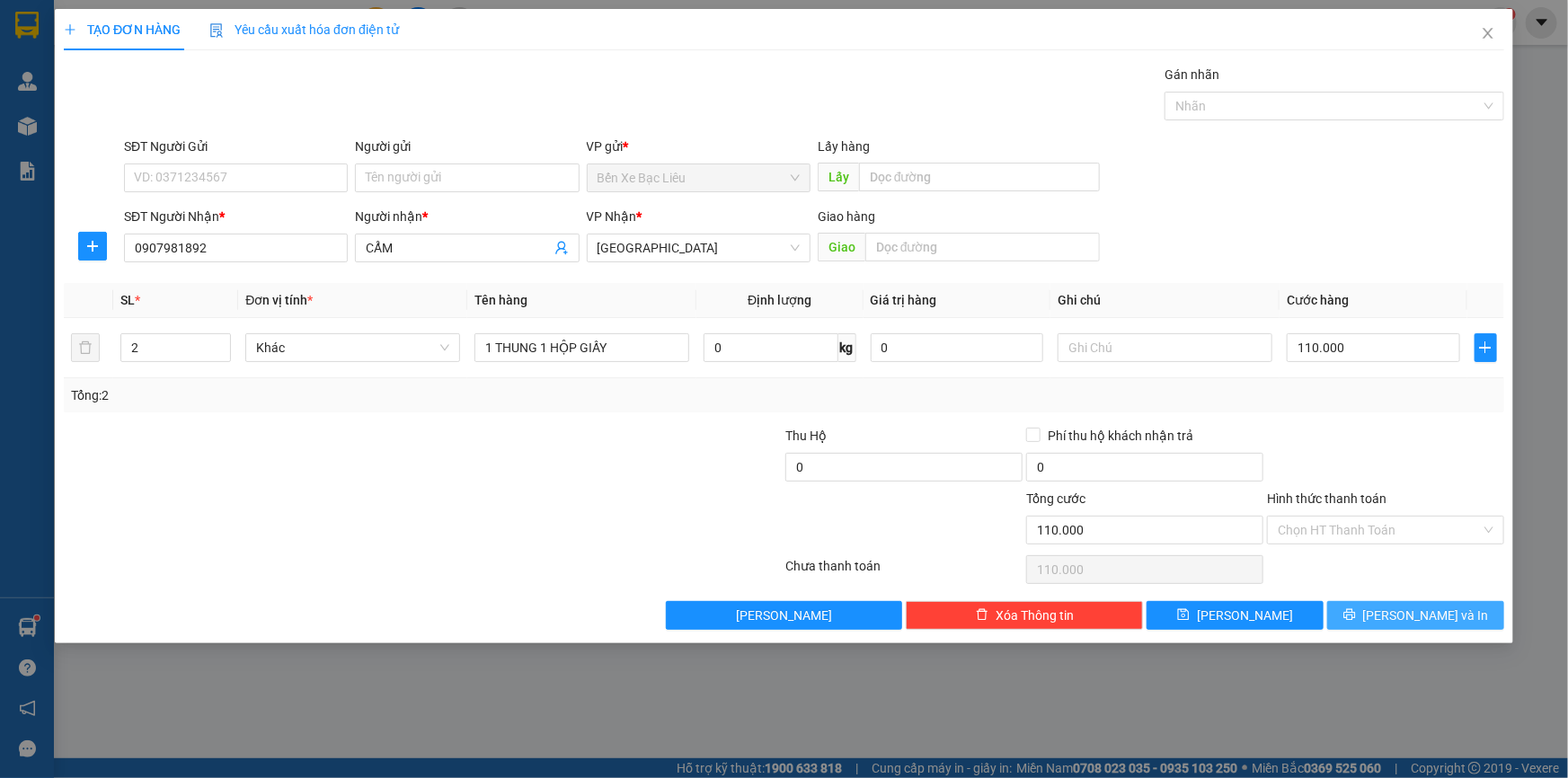
click at [1442, 620] on span "[PERSON_NAME] và In" at bounding box center [1425, 614] width 125 height 20
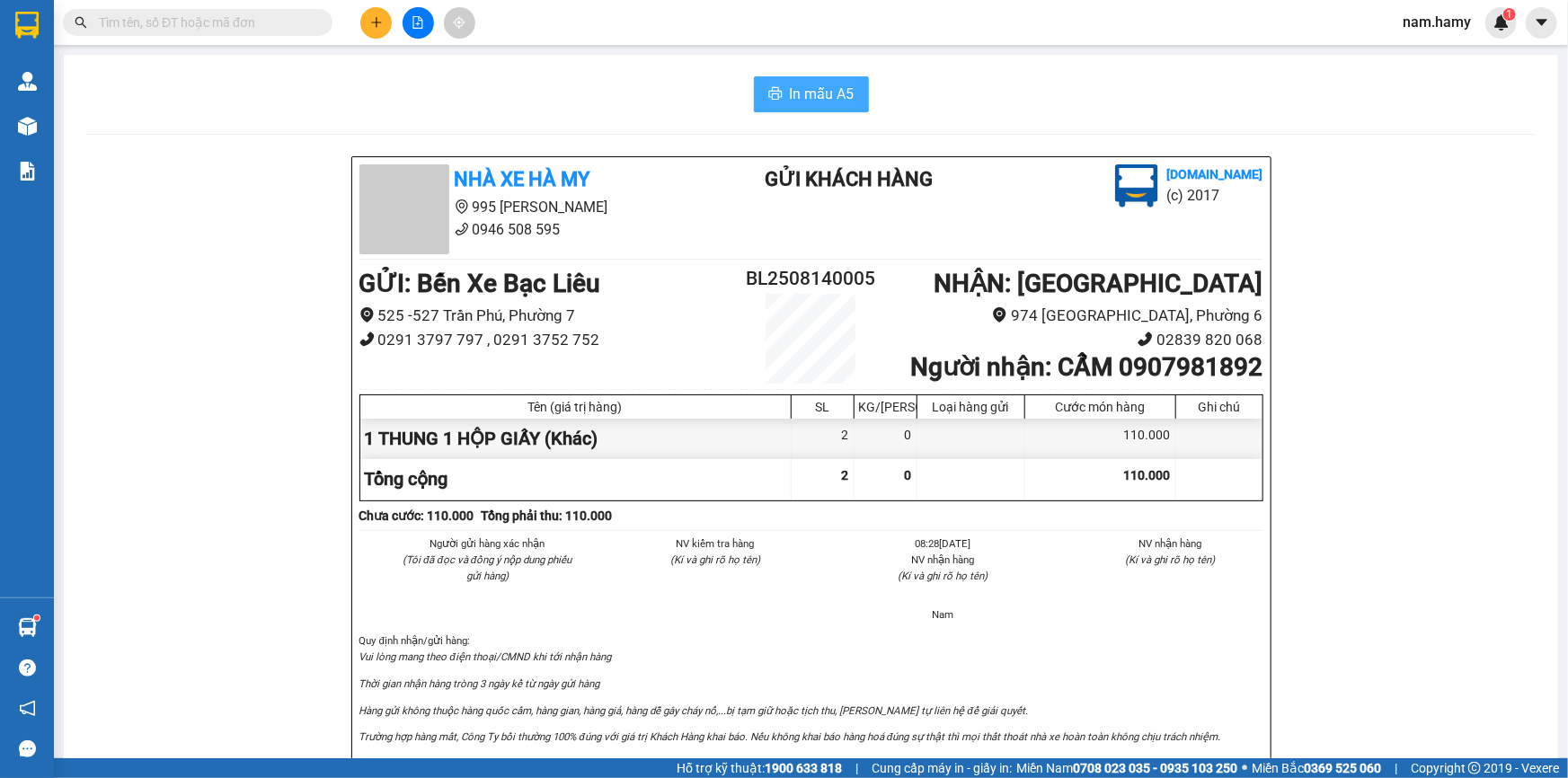
click at [842, 100] on span "In mẫu A5" at bounding box center [823, 94] width 65 height 22
